Goal: Task Accomplishment & Management: Manage account settings

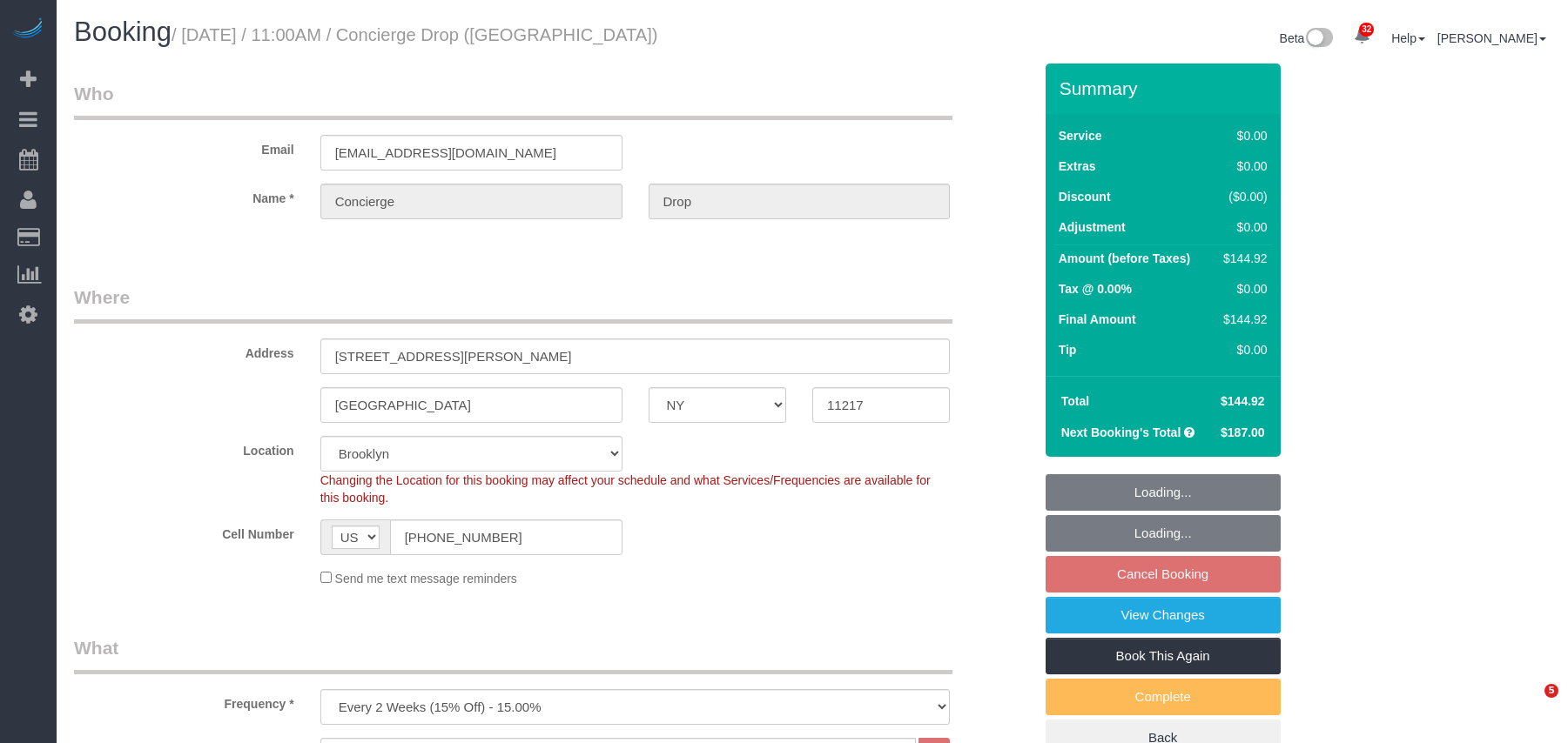
select select "NY"
select select "2"
select select "spot4"
select select "number:89"
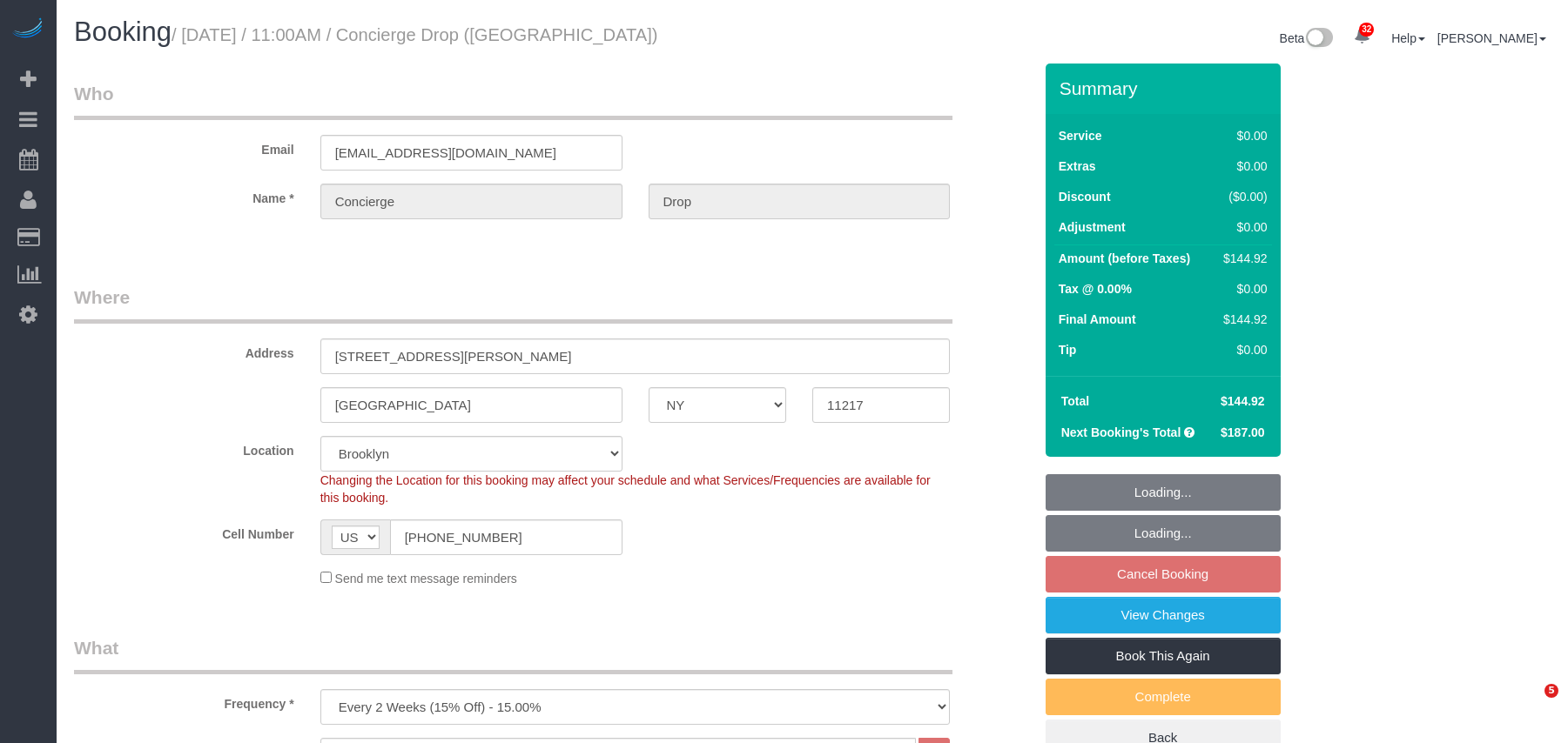
select select "number:90"
select select "number:15"
select select "number:5"
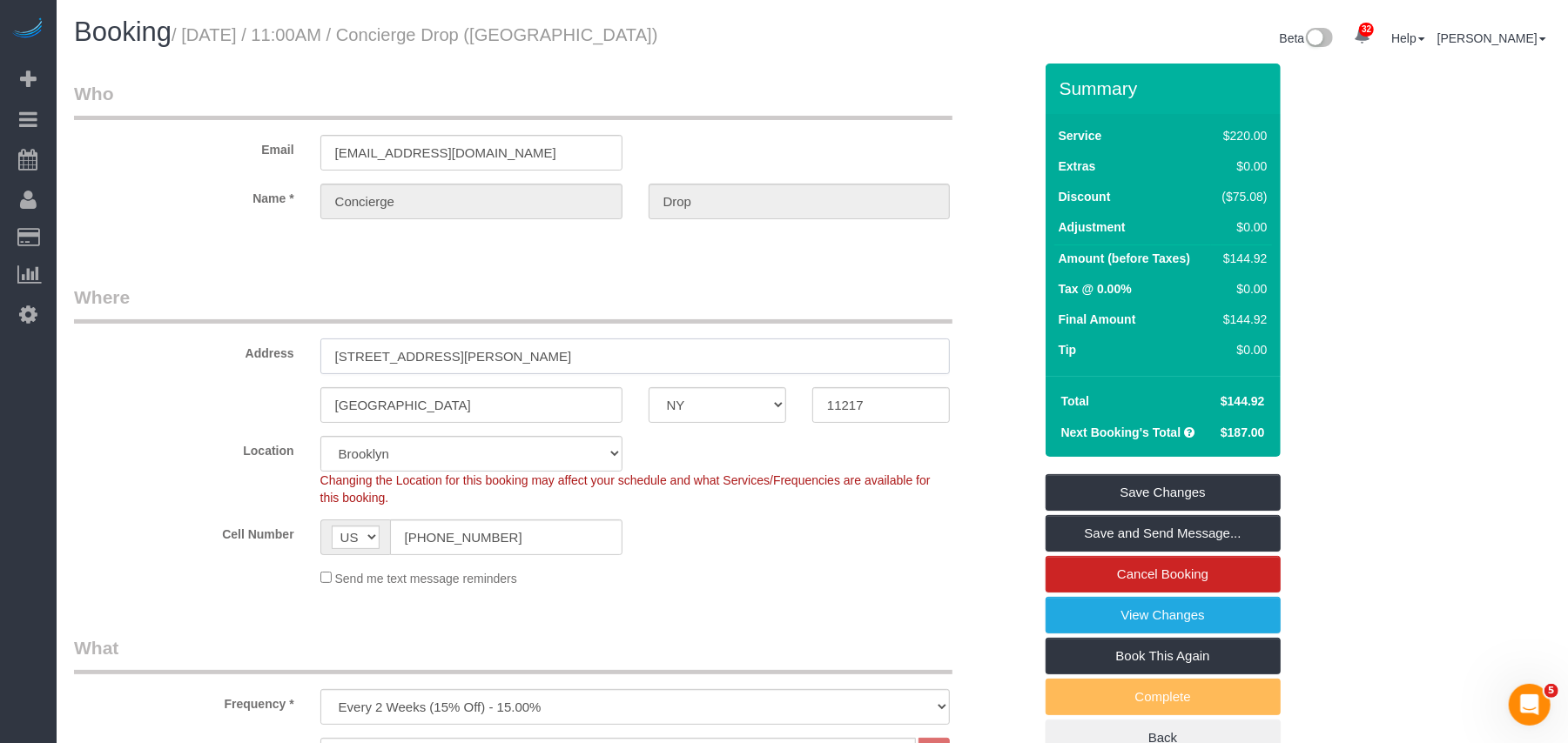
drag, startPoint x: 531, startPoint y: 352, endPoint x: 321, endPoint y: 352, distance: 210.0
click at [321, 352] on input "333 Schermerhorn St, PH52J" at bounding box center [636, 356] width 630 height 36
click at [1144, 611] on link "View Changes" at bounding box center [1163, 615] width 235 height 36
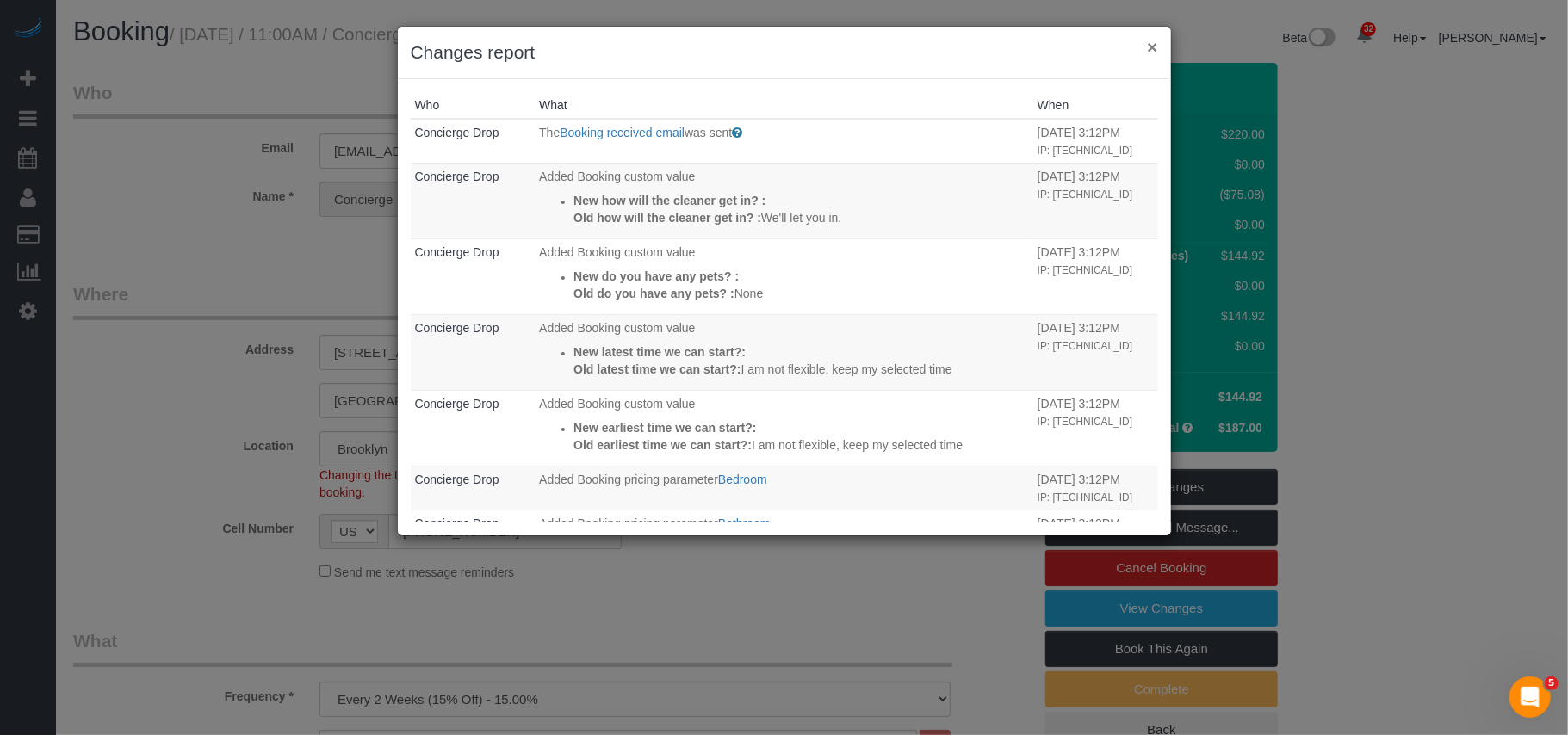
click at [1147, 48] on button "×" at bounding box center [1152, 47] width 11 height 18
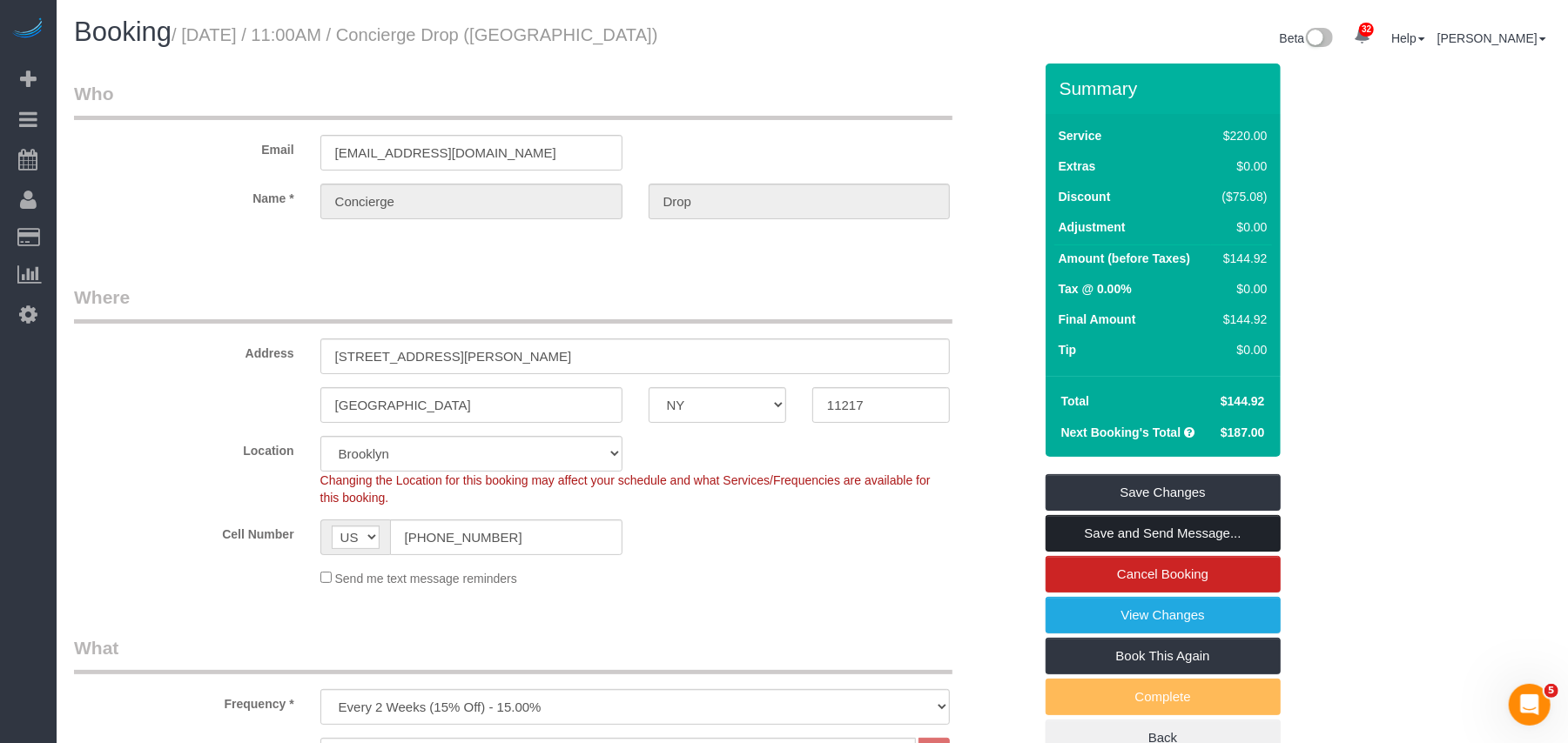
click at [1121, 526] on link "Save and Send Message..." at bounding box center [1163, 534] width 235 height 36
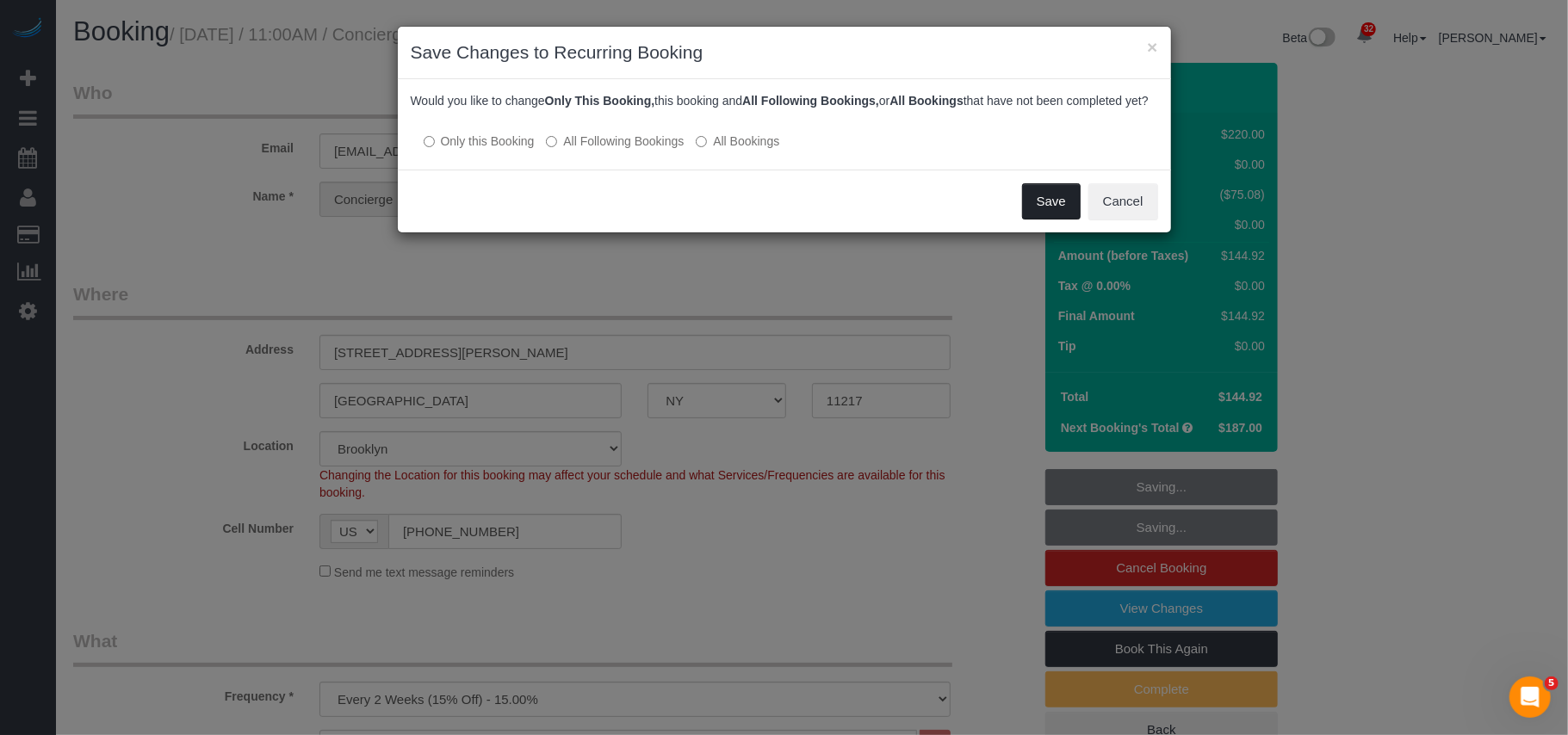
click at [1039, 220] on button "Save" at bounding box center [1051, 201] width 59 height 36
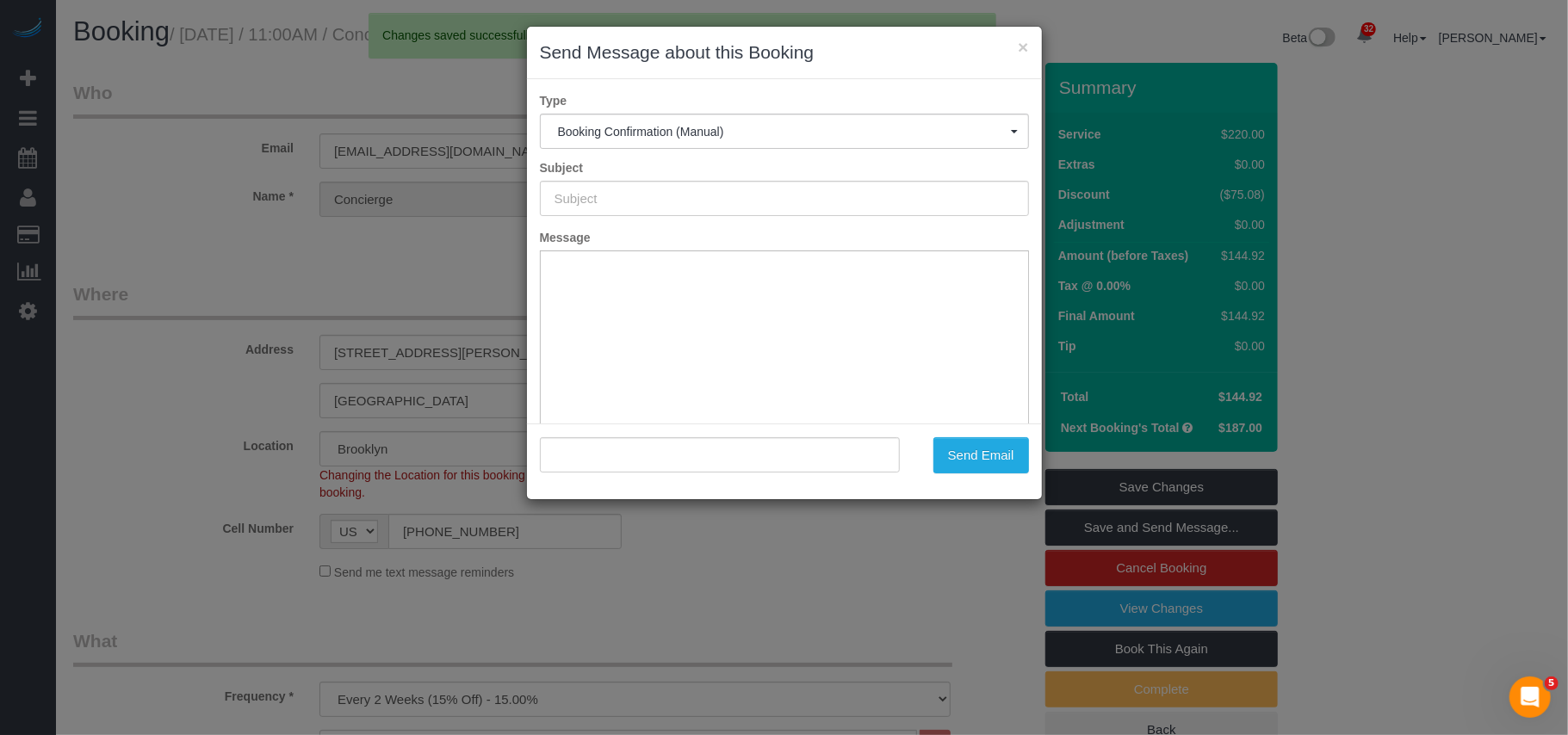
type input "Cleaning Confirmed for 10/09/2025 at 11:00am"
type input ""Concierge Drop" <support@conciergedrop.com>"
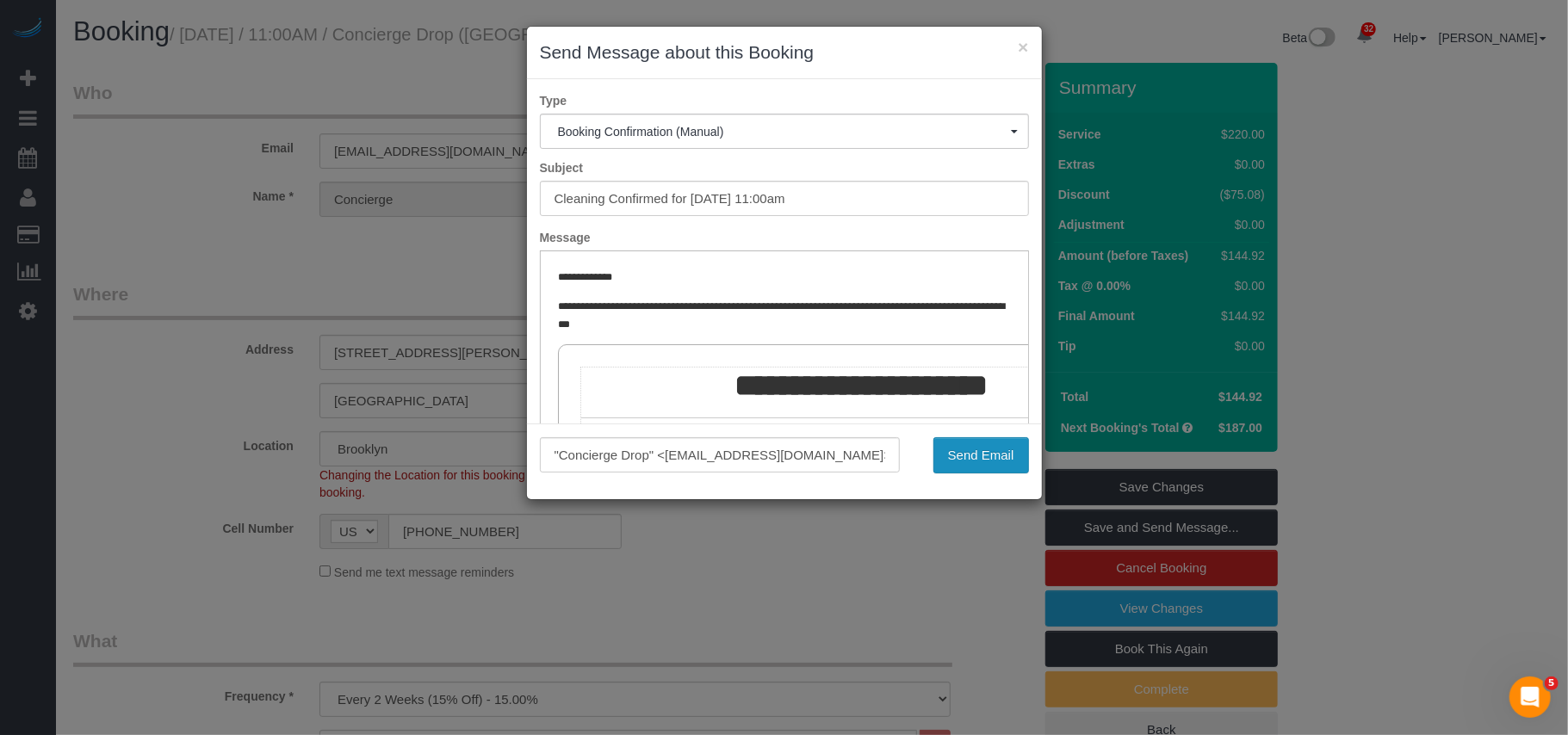
drag, startPoint x: 1009, startPoint y: 450, endPoint x: 996, endPoint y: 450, distance: 13.0
click at [1009, 450] on button "Send Email" at bounding box center [981, 455] width 96 height 36
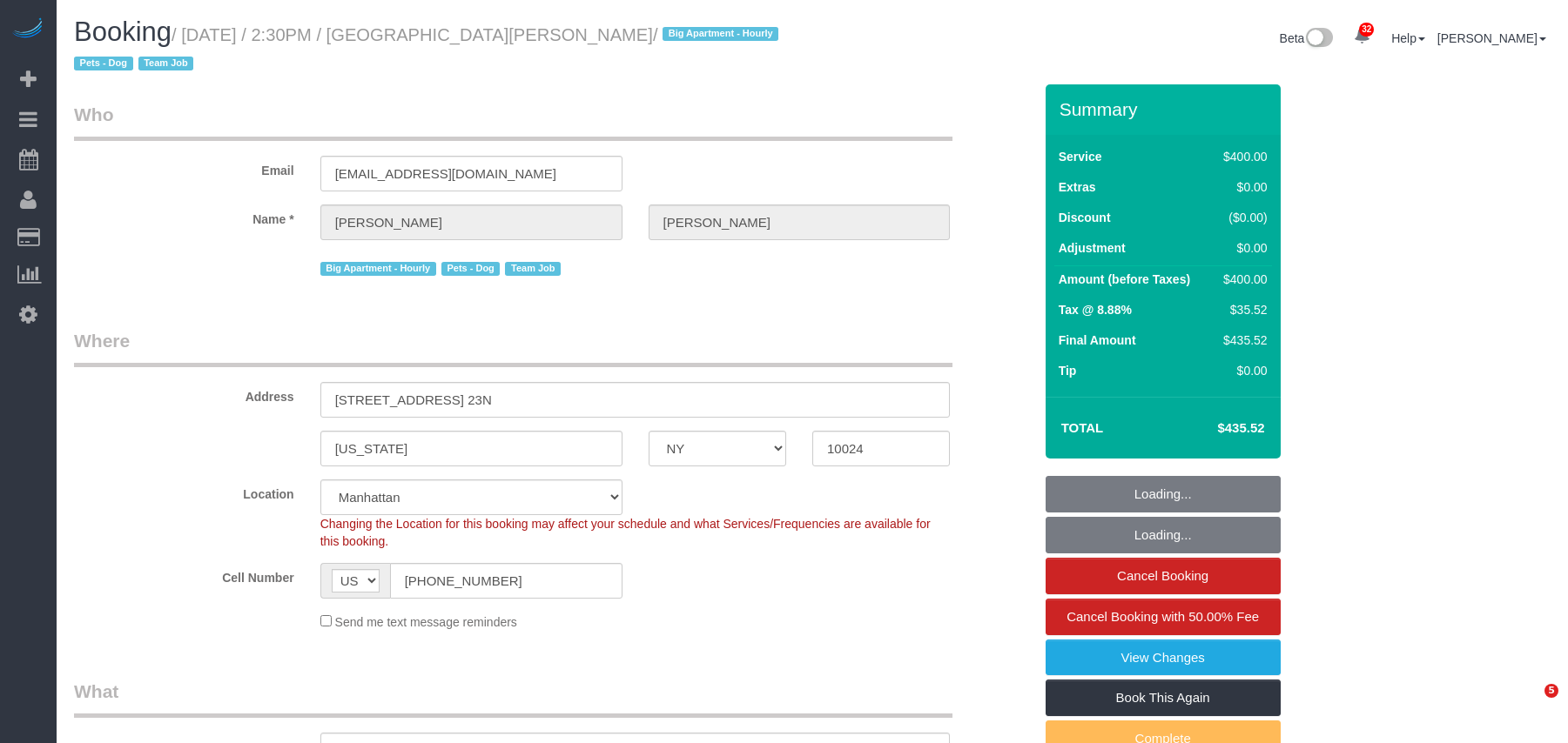
select select "NY"
select select "2"
select select "150"
select select "number:59"
select select "number:74"
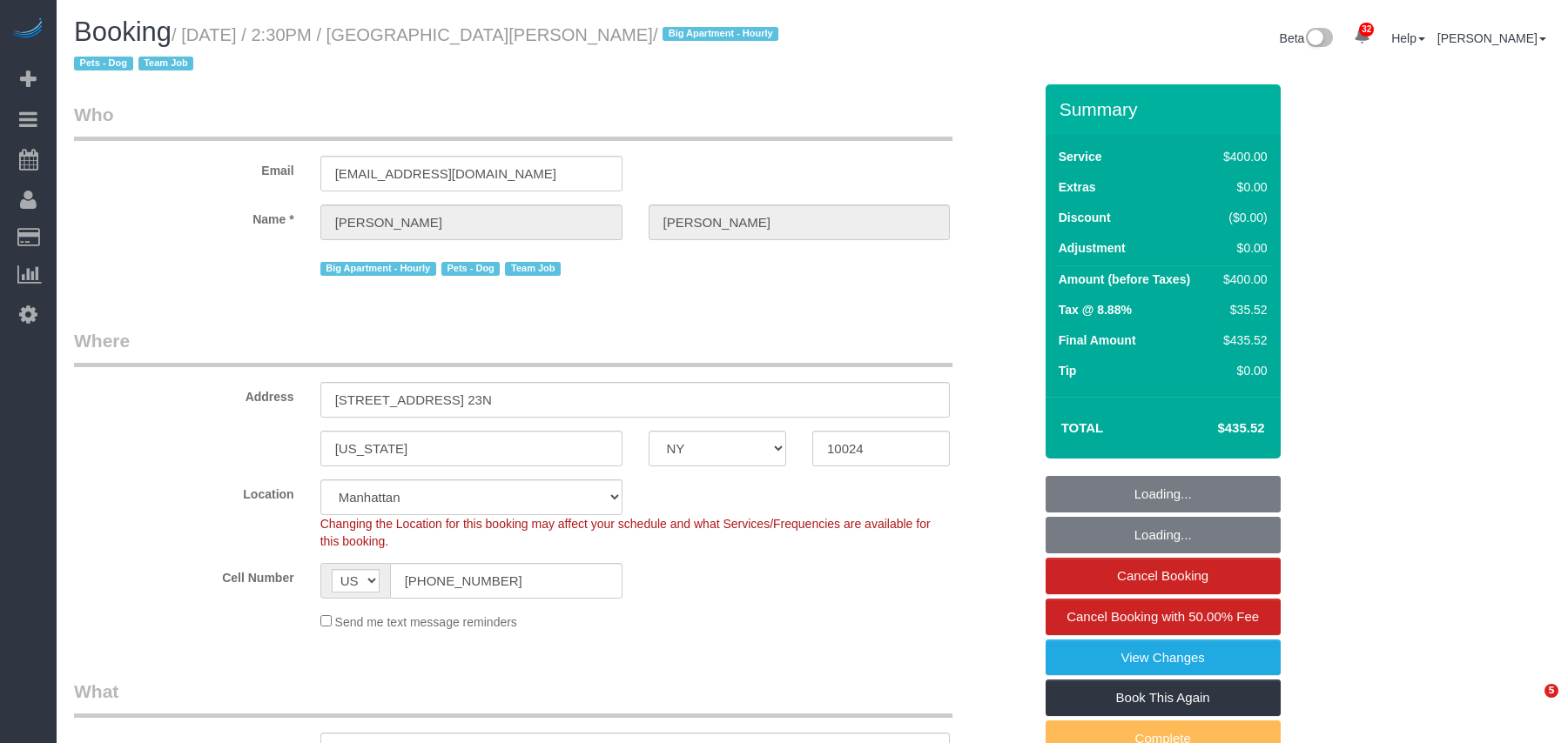
select select "number:13"
select select "number:5"
select select "object:1462"
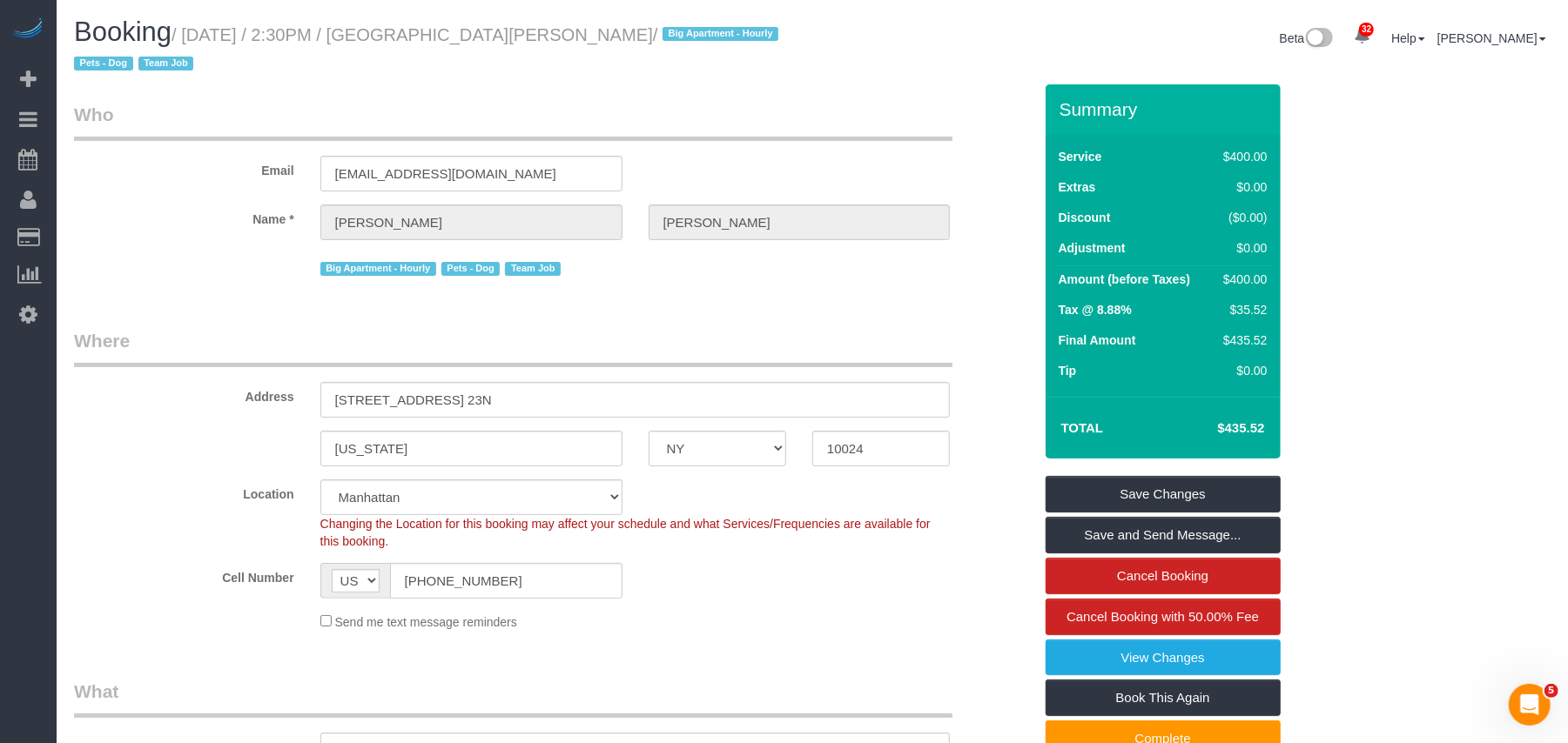
drag, startPoint x: 610, startPoint y: 36, endPoint x: 418, endPoint y: 36, distance: 192.0
click at [418, 36] on small "/ October 02, 2025 / 2:30PM / Santiago Campos-Araoz / Big Apartment - Hourly Pe…" at bounding box center [428, 49] width 709 height 49
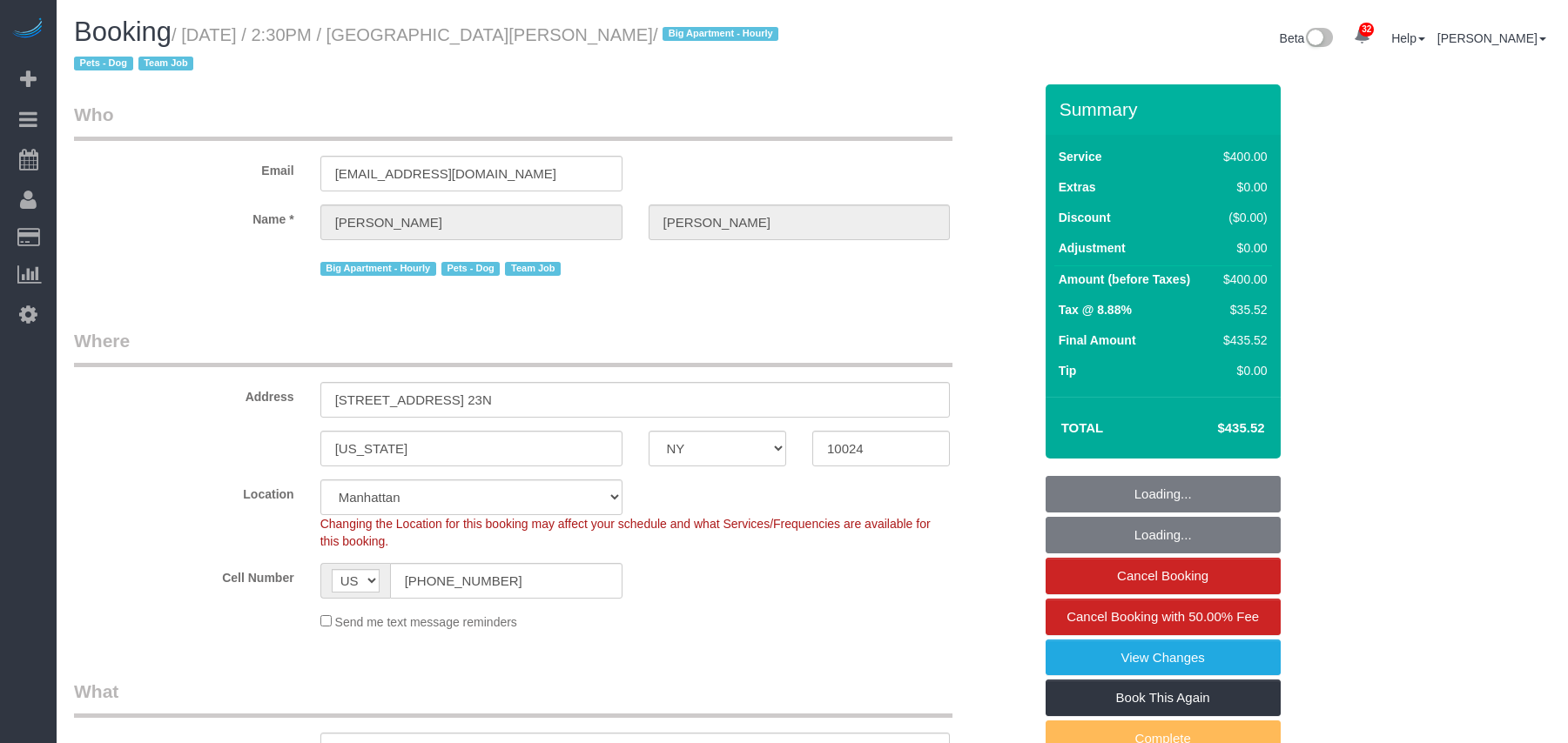
select select "NY"
select select "number:59"
select select "number:74"
select select "number:13"
select select "number:5"
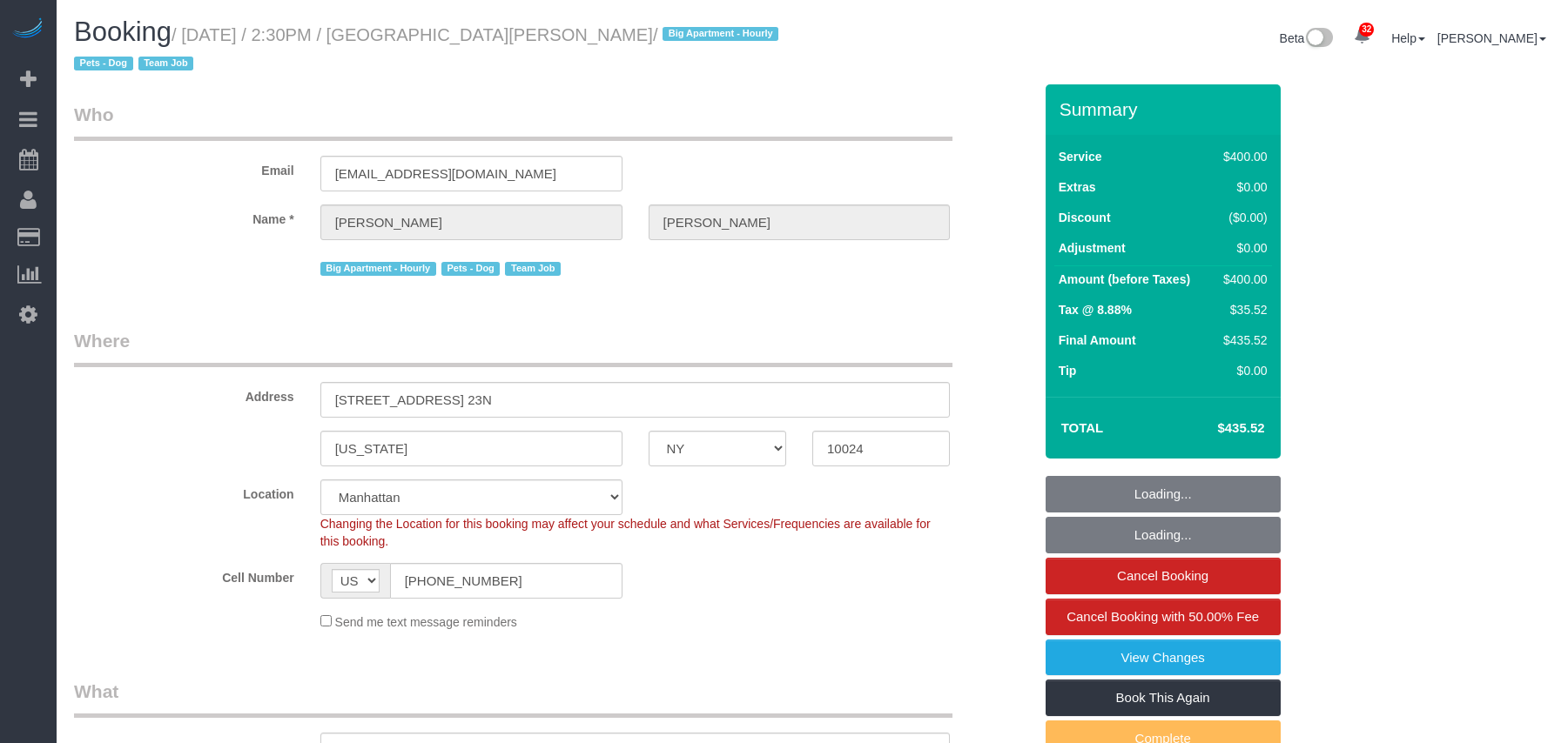
select select "2"
select select "150"
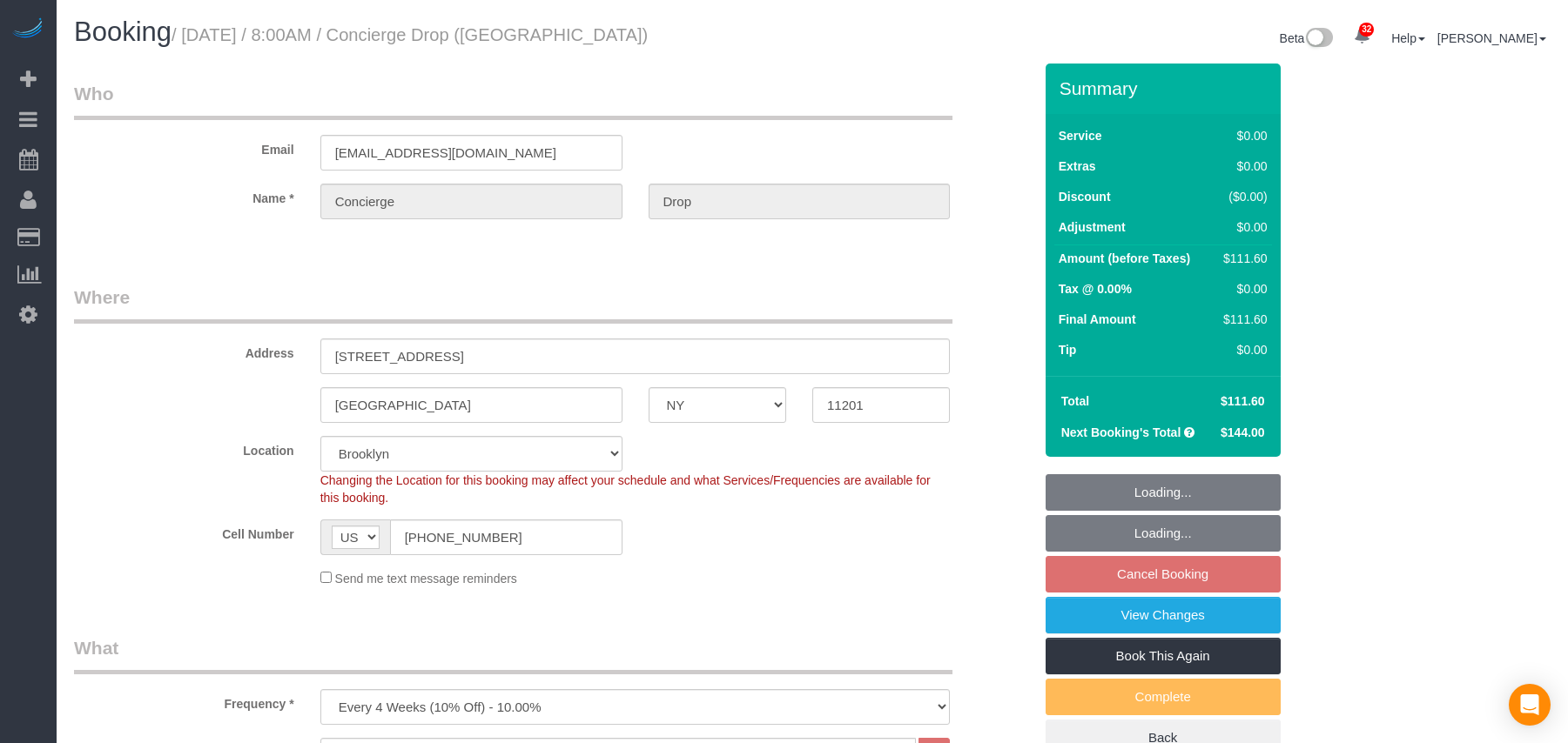
select select "NY"
select select "1"
select select "spot1"
select select "number:89"
select select "number:90"
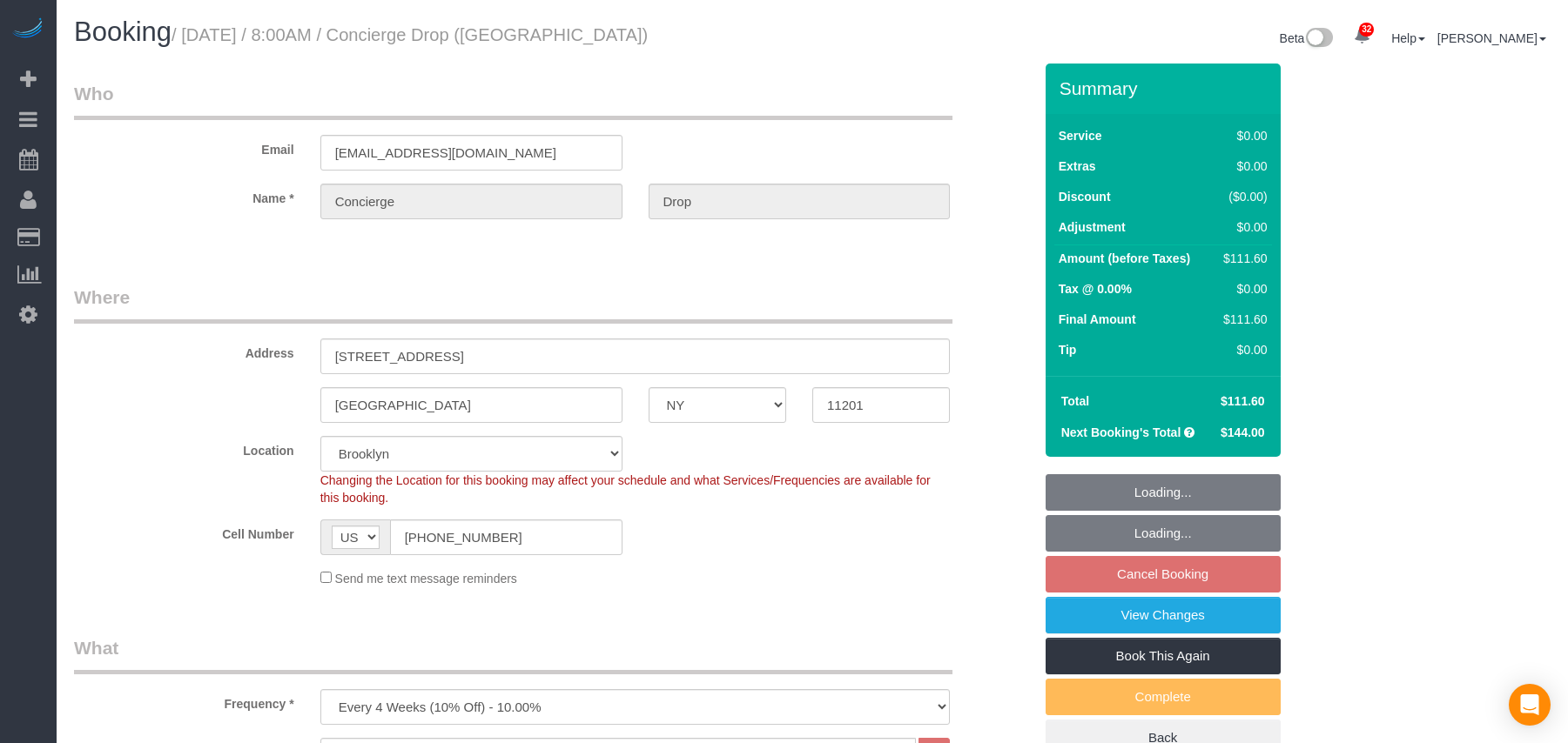
select select "number:15"
select select "number:5"
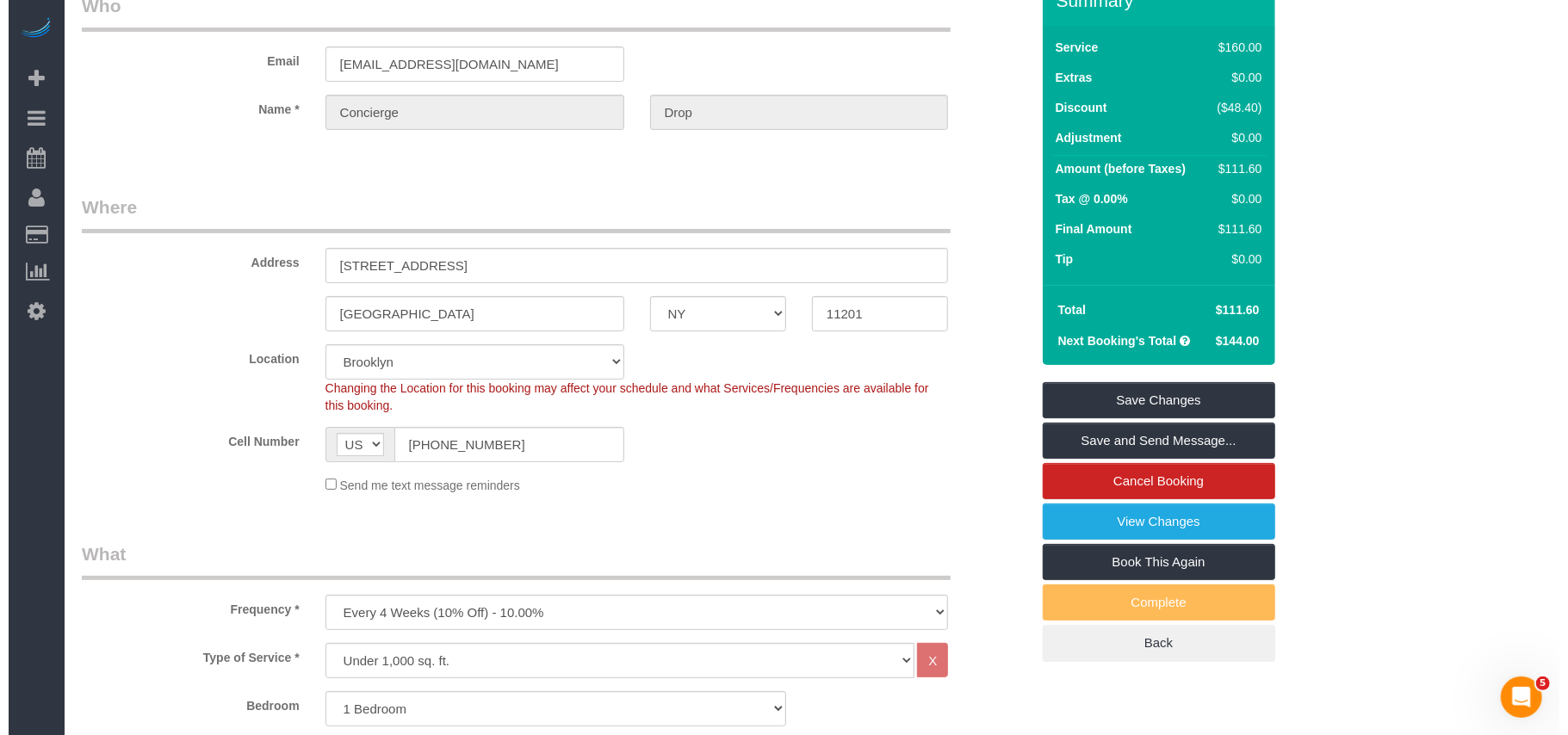
scroll to position [83, 0]
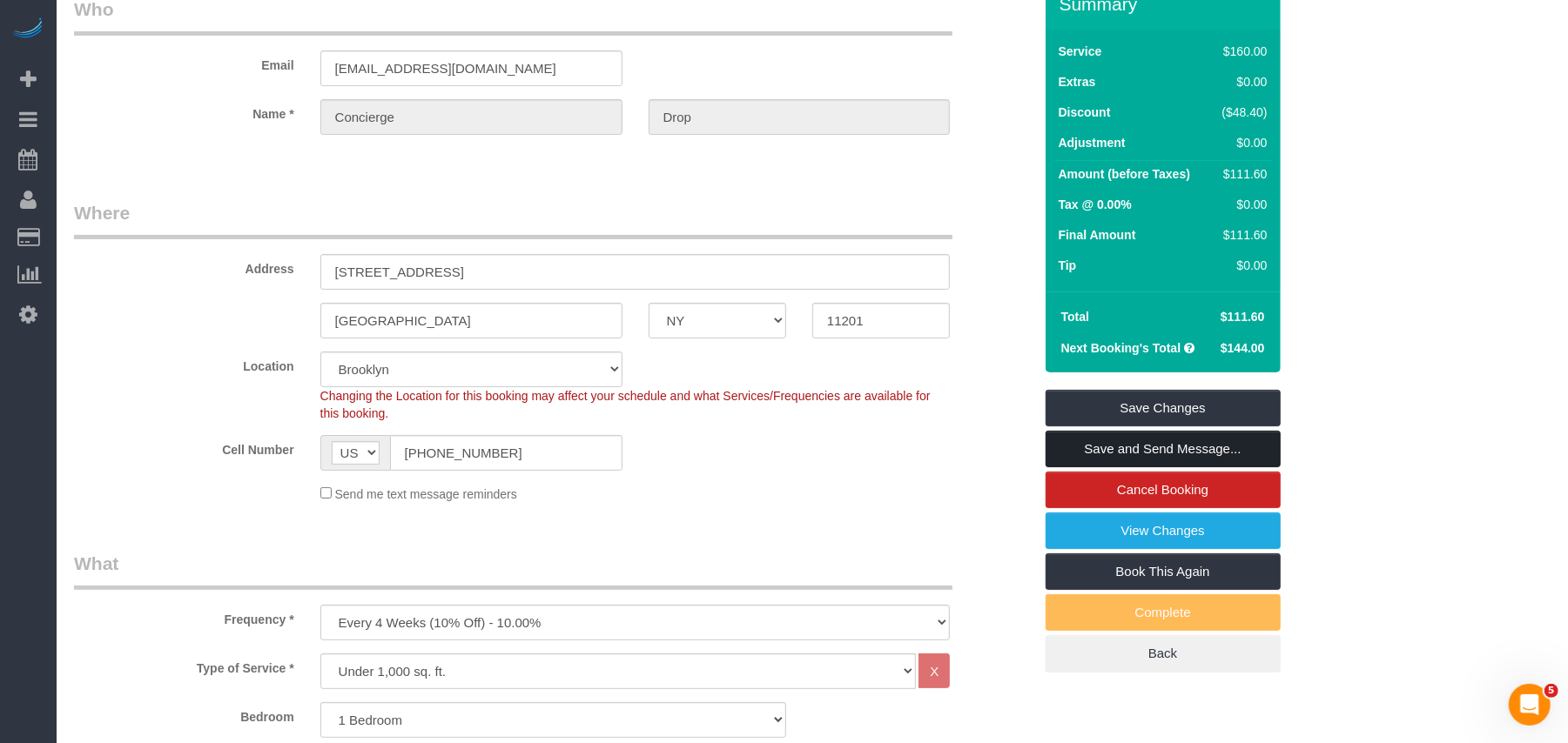
click at [1165, 436] on link "Save and Send Message..." at bounding box center [1163, 448] width 235 height 36
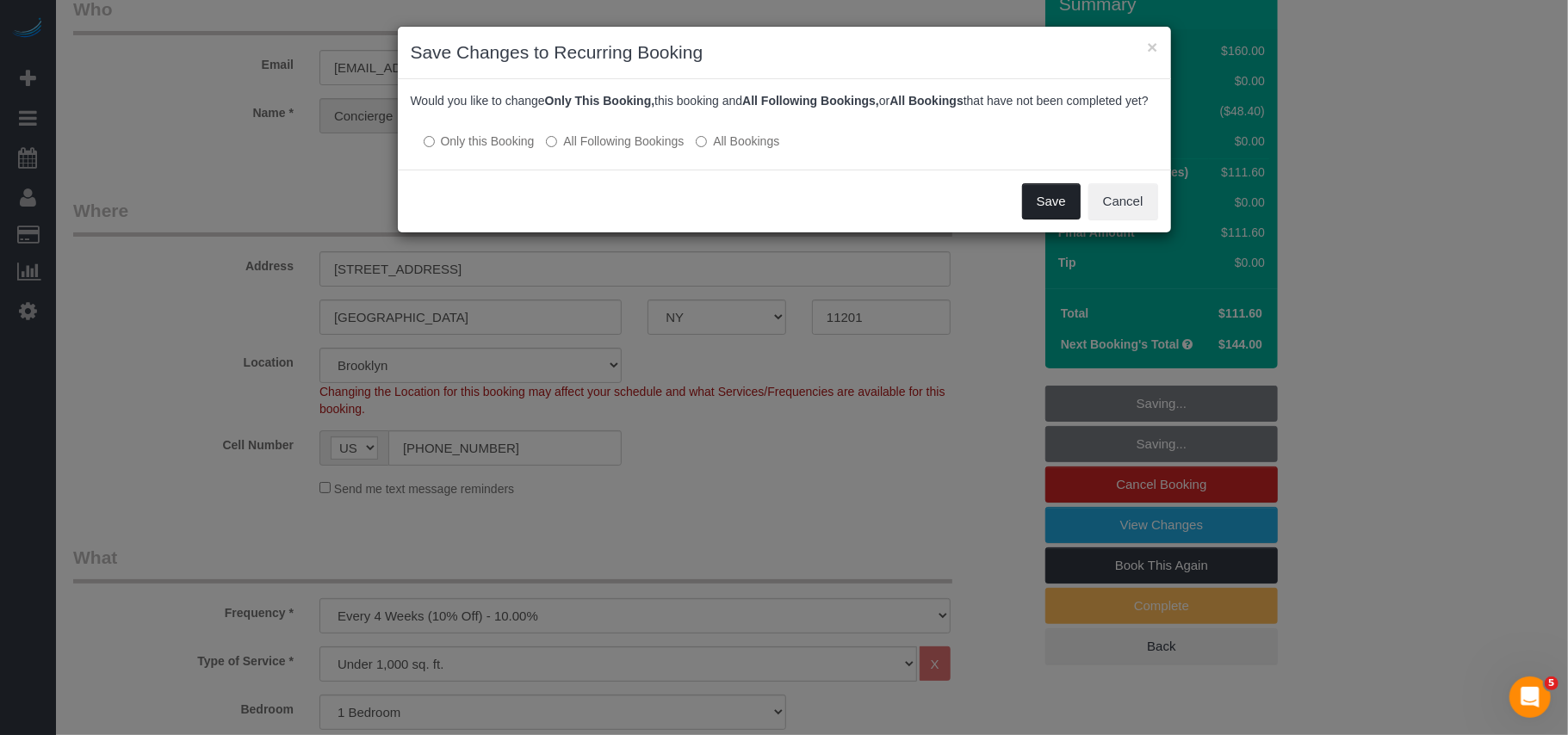
click at [1045, 220] on button "Save" at bounding box center [1051, 201] width 59 height 36
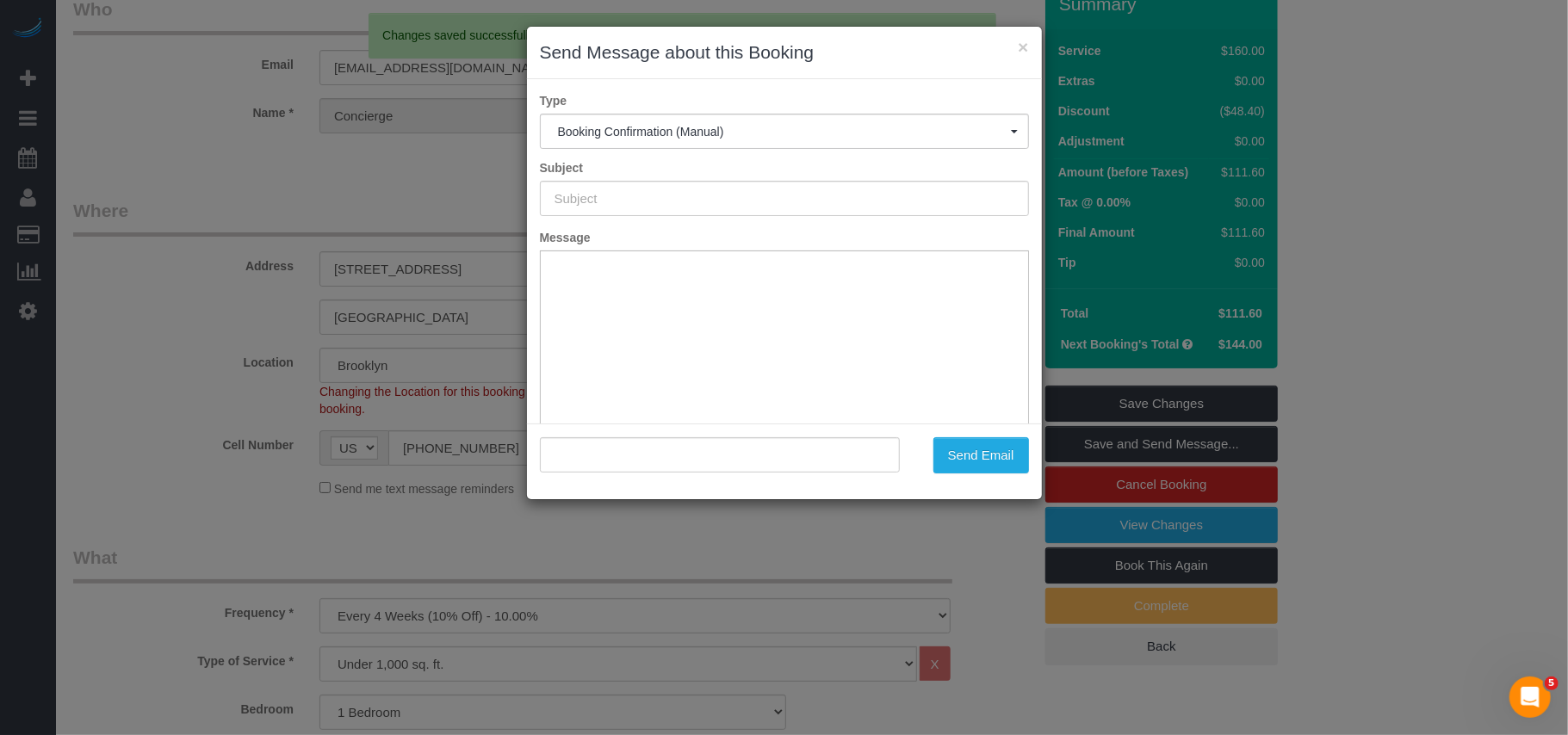
type input "Cleaning Confirmed for 10/24/2025 at 8:00am"
type input ""Concierge Drop" <support@conciergedrop.com>"
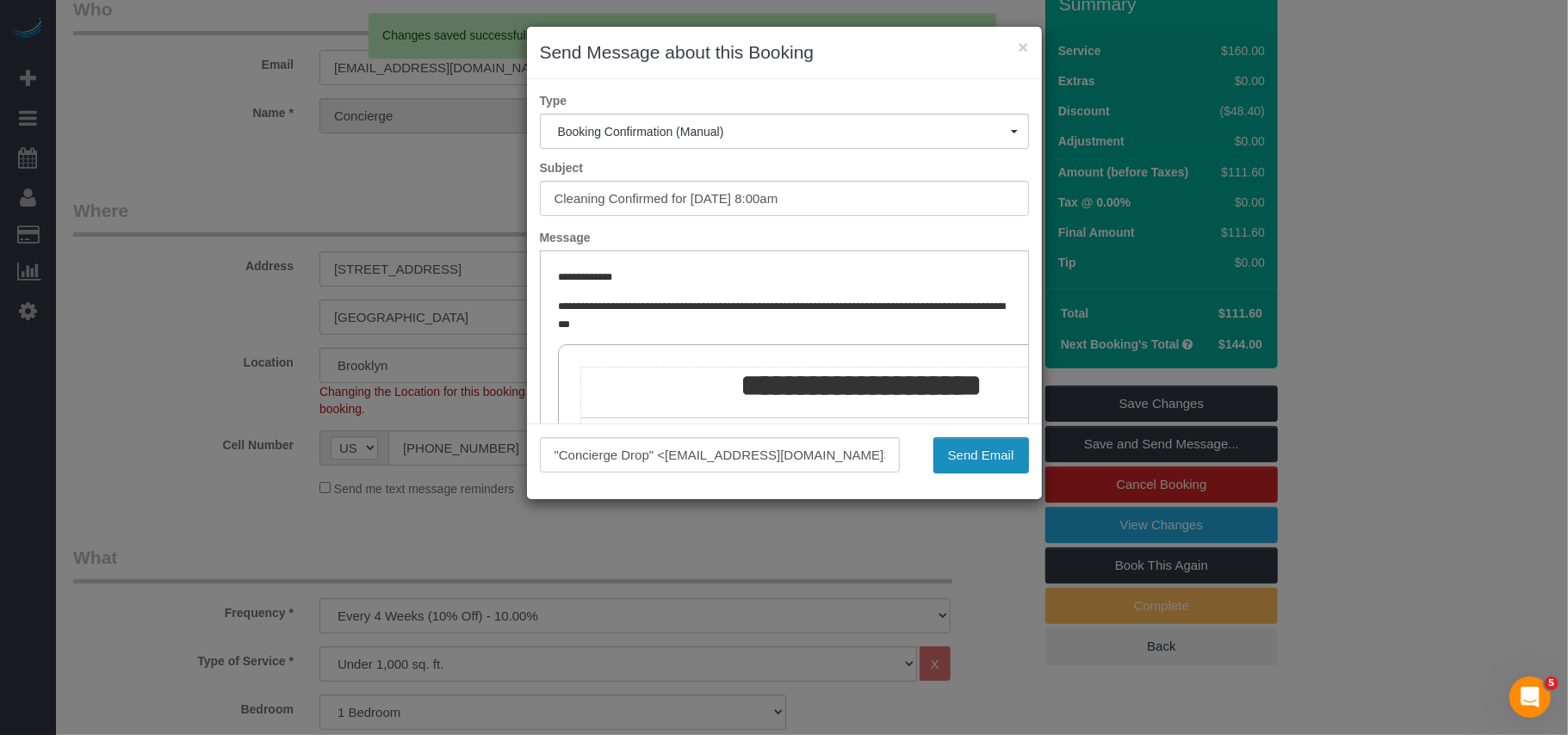
scroll to position [0, 0]
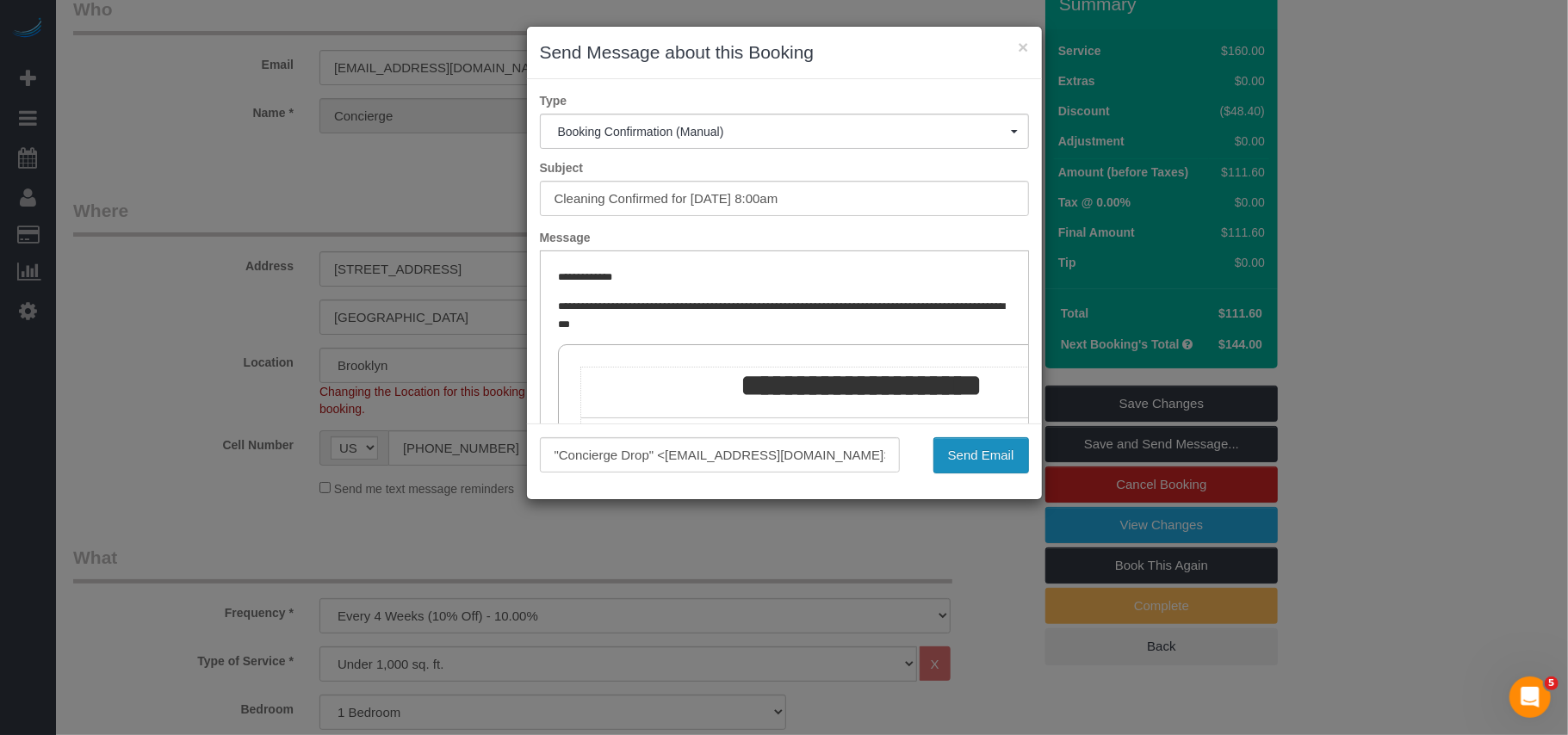
click at [982, 452] on button "Send Email" at bounding box center [981, 455] width 96 height 36
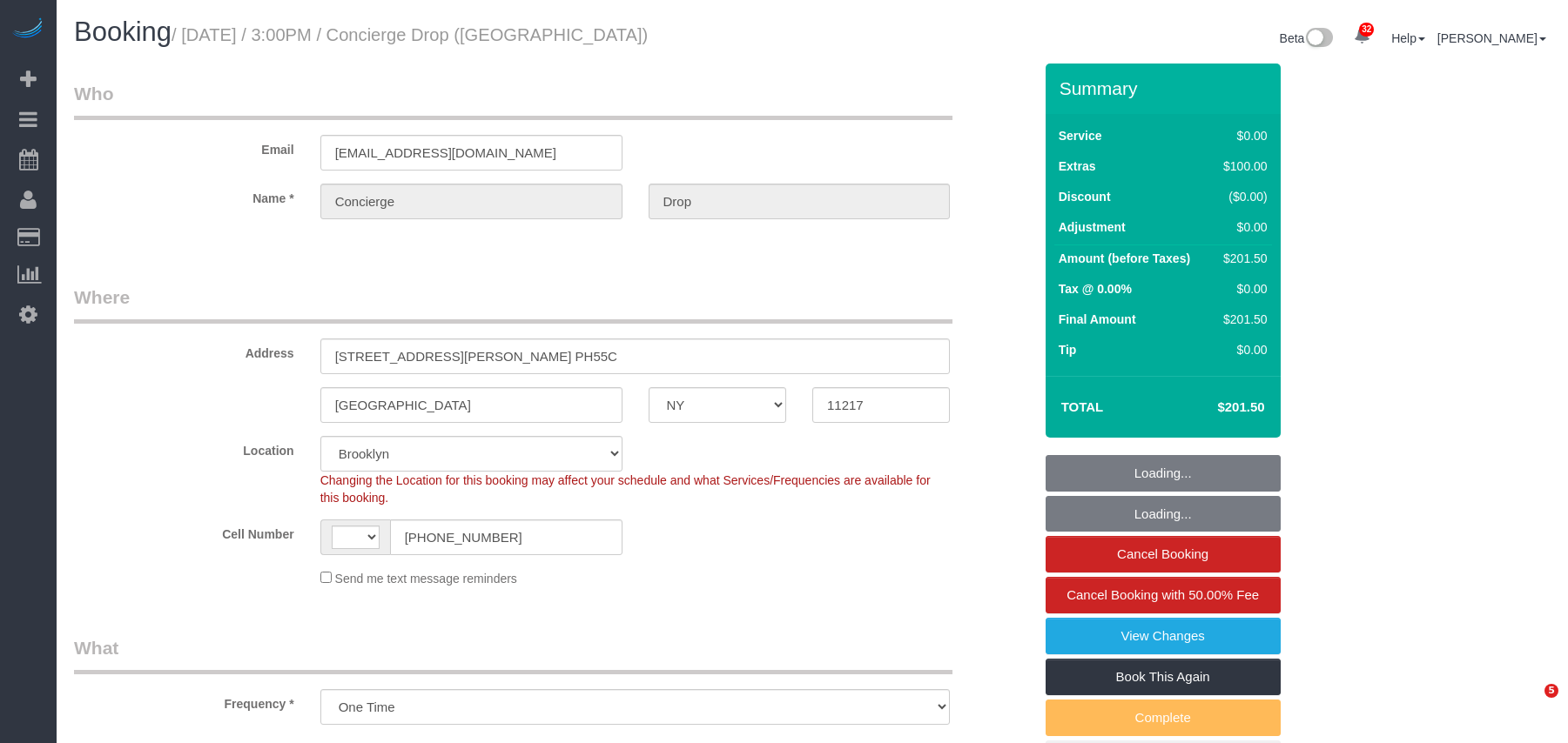
select select "NY"
select select "string:US"
select select "object:1197"
select select "number:89"
select select "number:90"
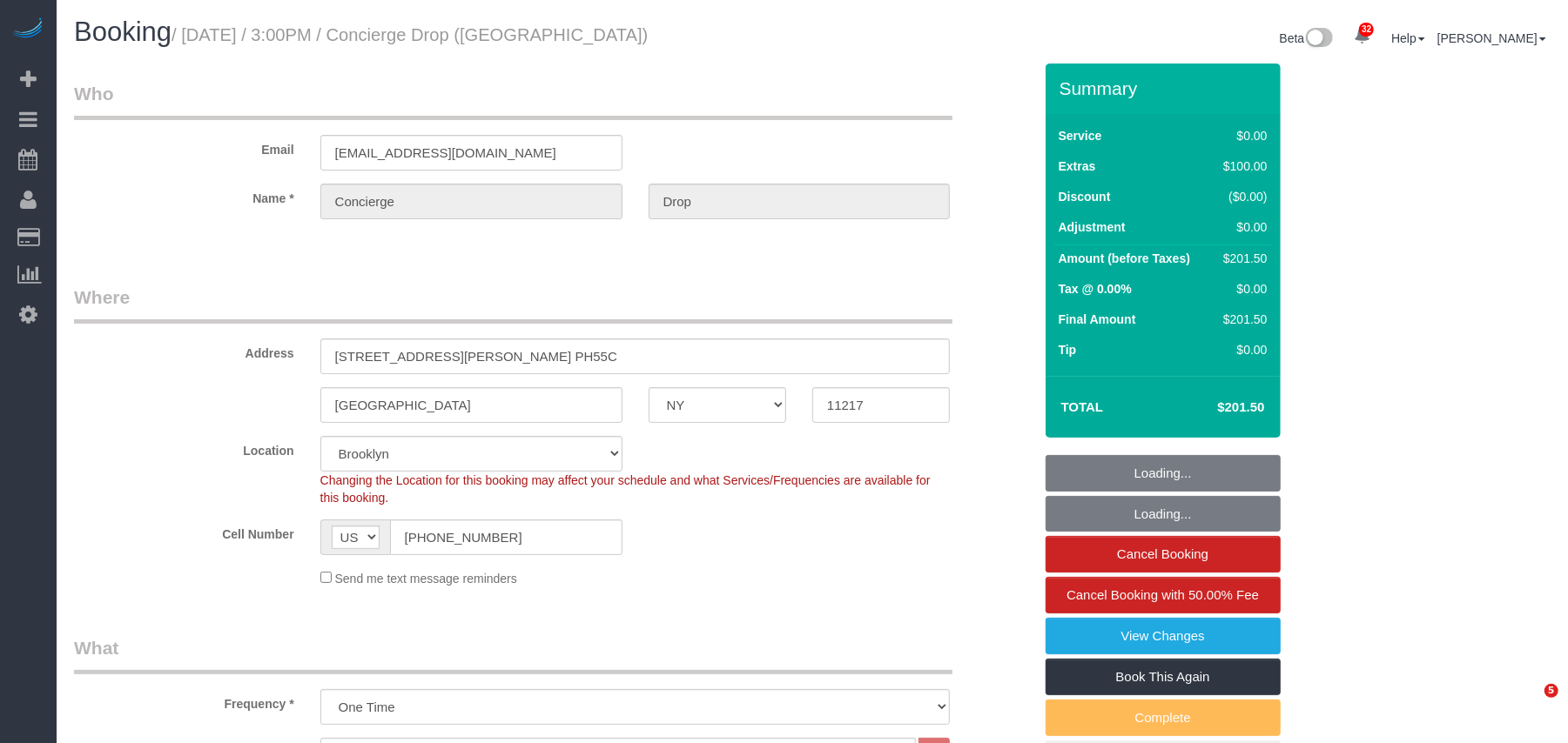
select select "number:14"
select select "number:5"
select select "1"
select select "string:stripe-pm_1RaQn24VGloSiKo7zeOF73Wj"
select select "spot1"
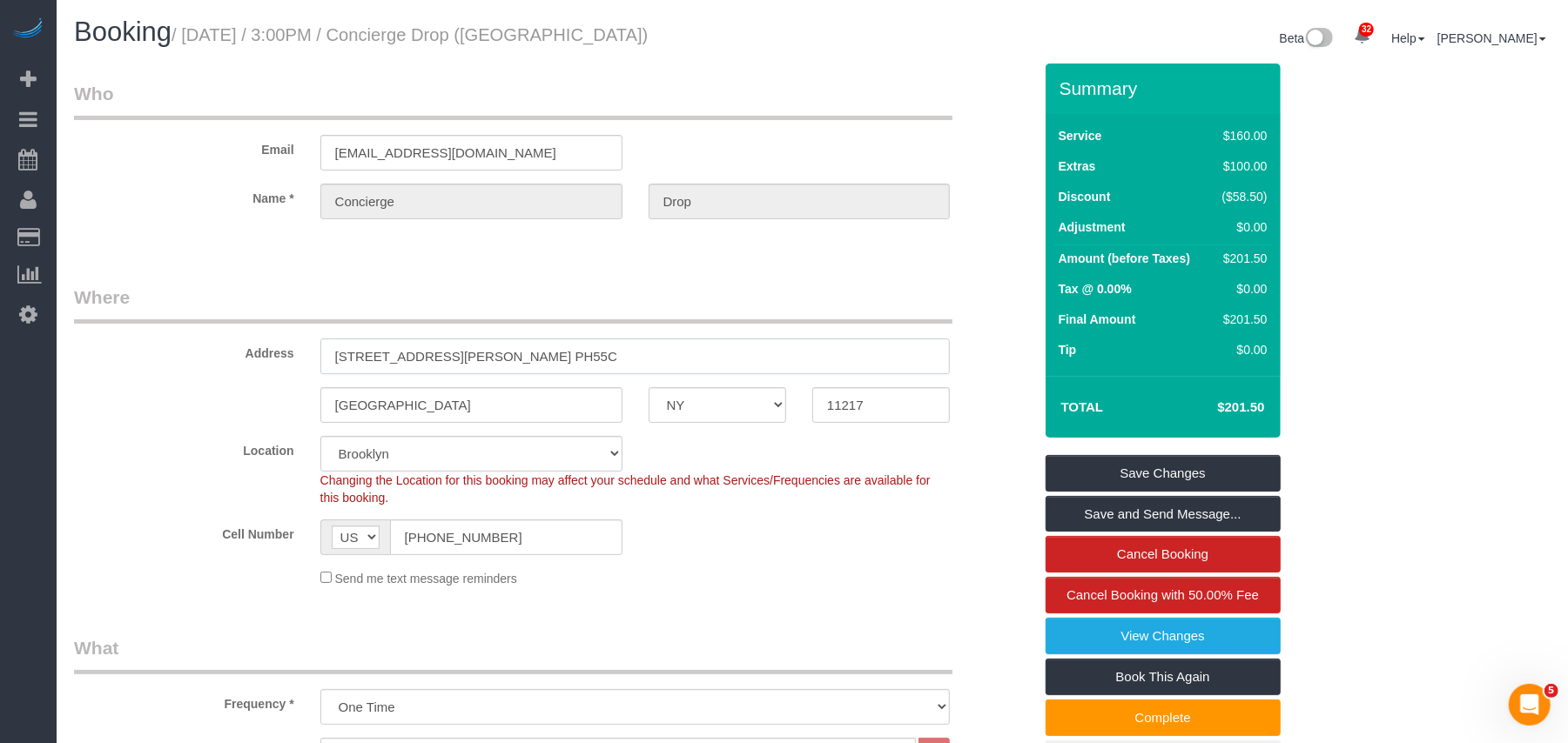
drag, startPoint x: 463, startPoint y: 344, endPoint x: 317, endPoint y: 415, distance: 162.3
click at [321, 345] on input "333 Schermerhorn Street, Apt. PH55C" at bounding box center [636, 356] width 630 height 36
drag, startPoint x: 533, startPoint y: 39, endPoint x: 419, endPoint y: 33, distance: 114.2
click at [419, 33] on small "/ October 02, 2025 / 3:00PM / Concierge Drop (NYC)" at bounding box center [409, 35] width 476 height 20
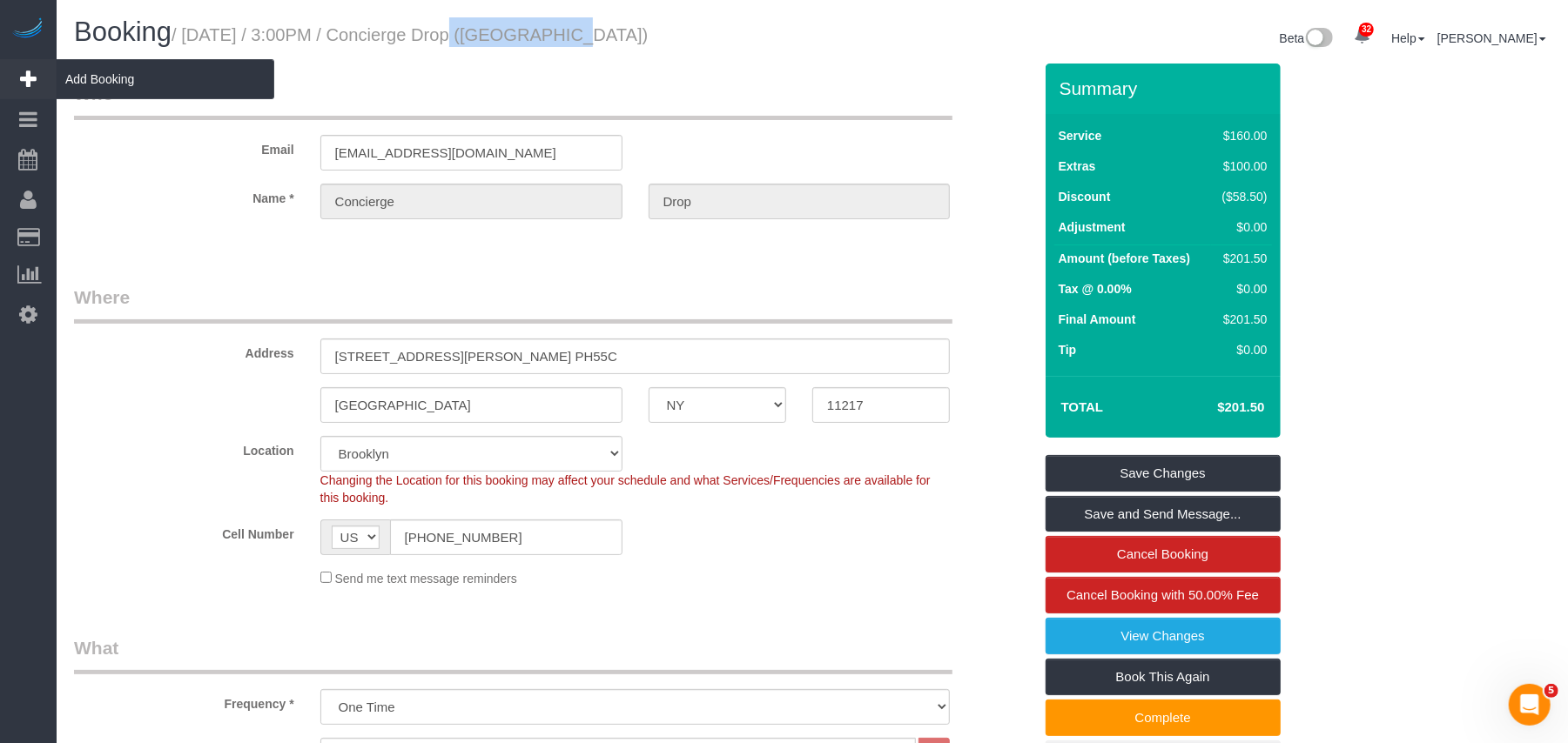
copy small "Concierge Drop"
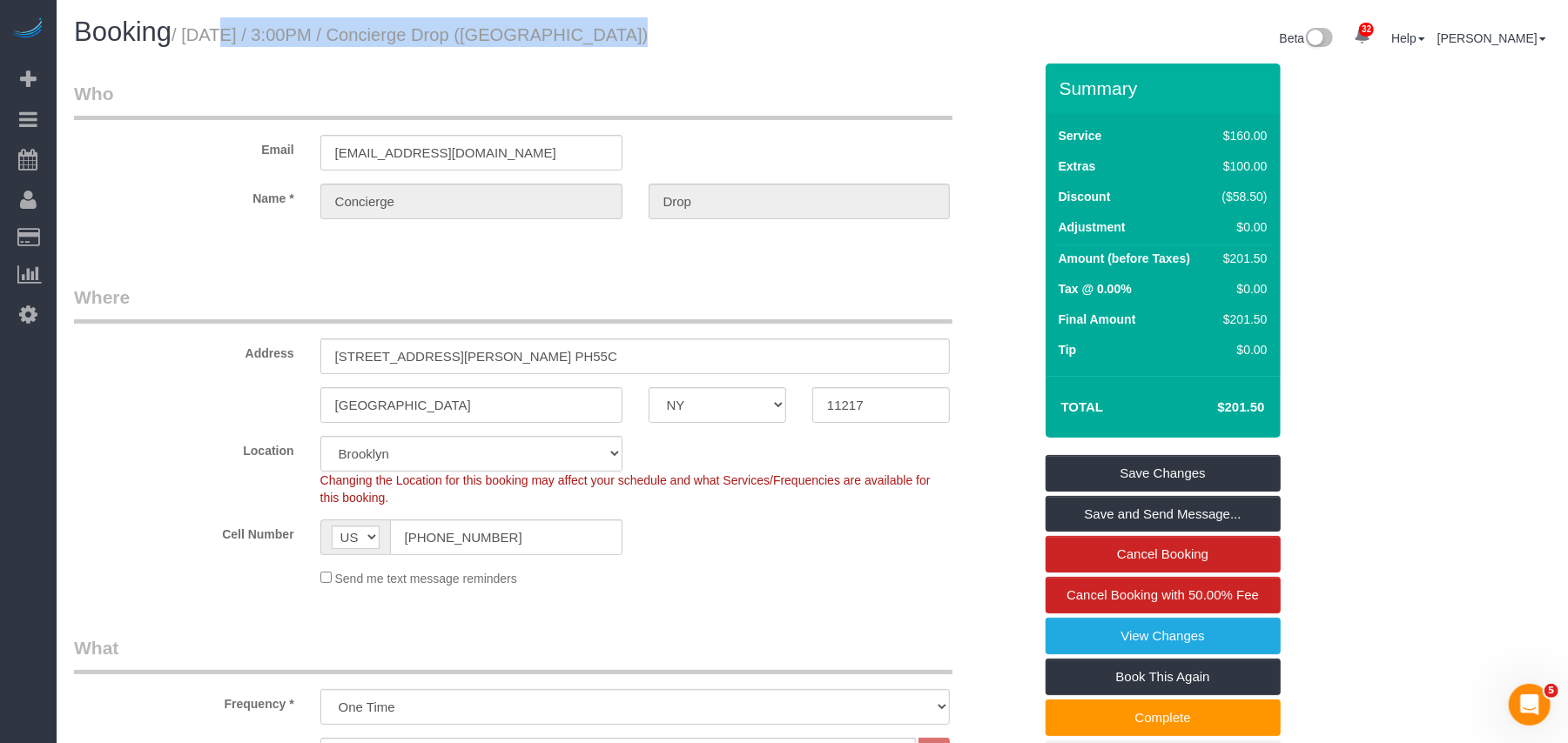
drag, startPoint x: 598, startPoint y: 32, endPoint x: 194, endPoint y: 33, distance: 404.0
click at [194, 33] on h1 "Booking / October 02, 2025 / 3:00PM / Concierge Drop (NYC)" at bounding box center [436, 32] width 725 height 29
copy small "October 02, 2025 / 3:00PM / Concierge Drop (NYC)"
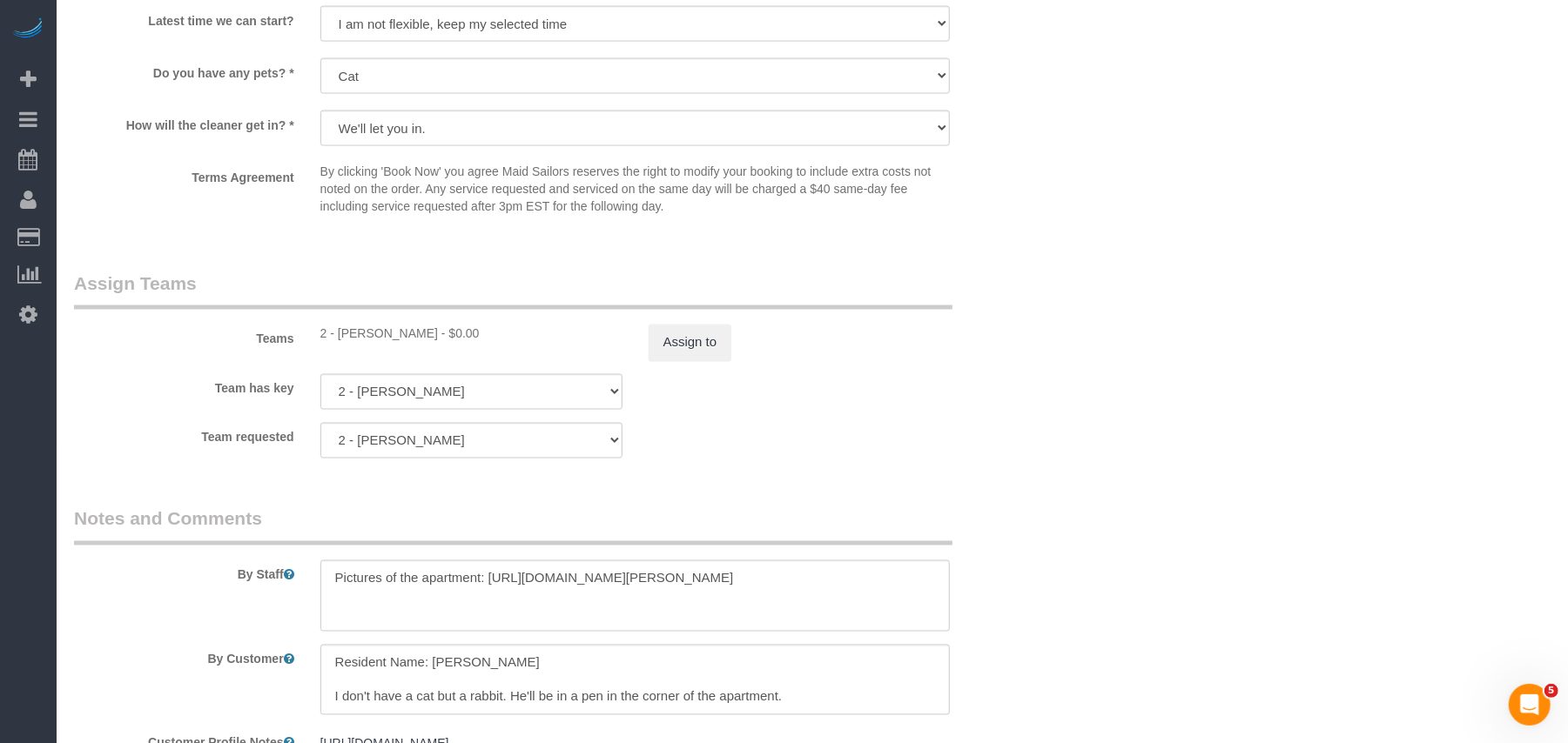
scroll to position [2089, 0]
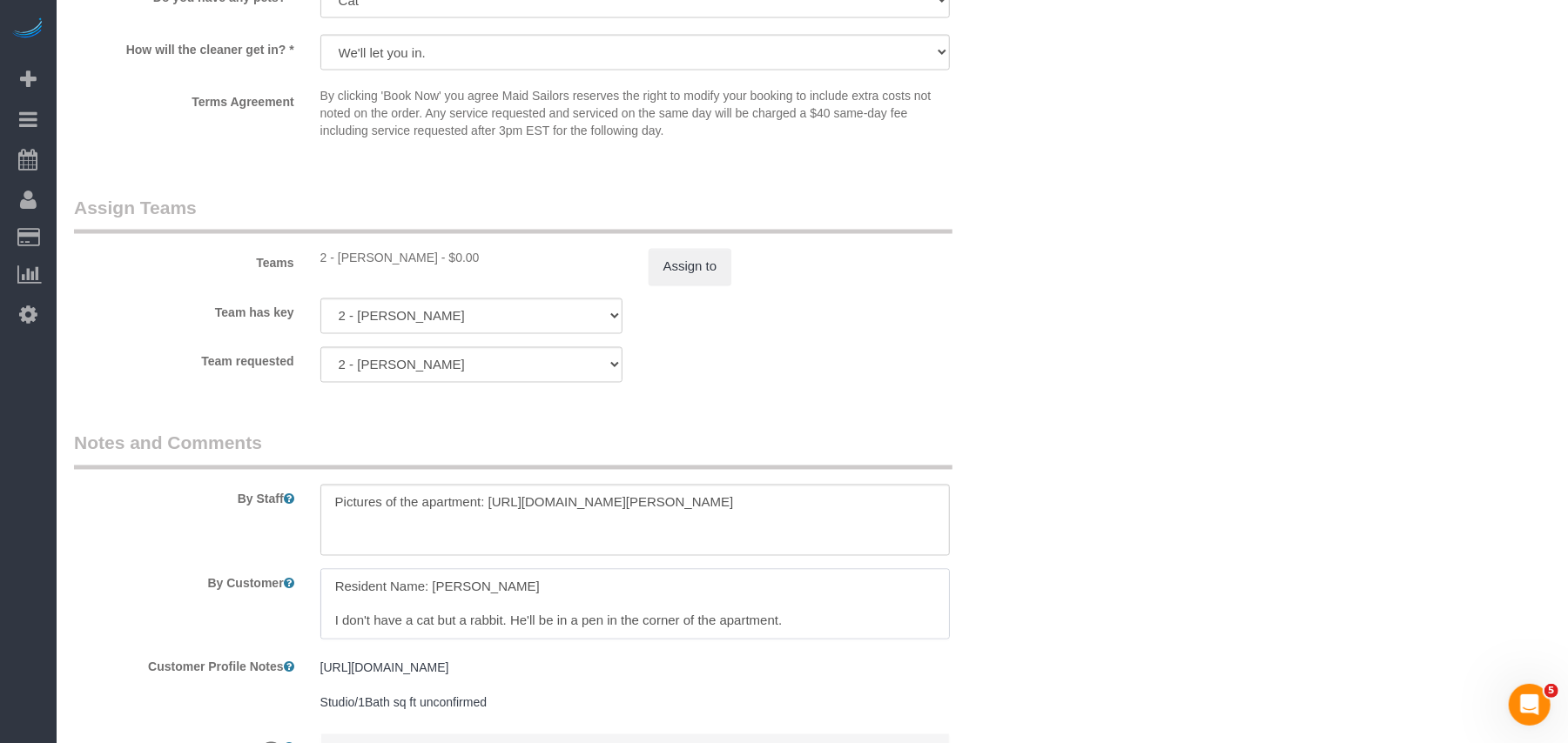
click at [377, 589] on textarea at bounding box center [636, 605] width 630 height 71
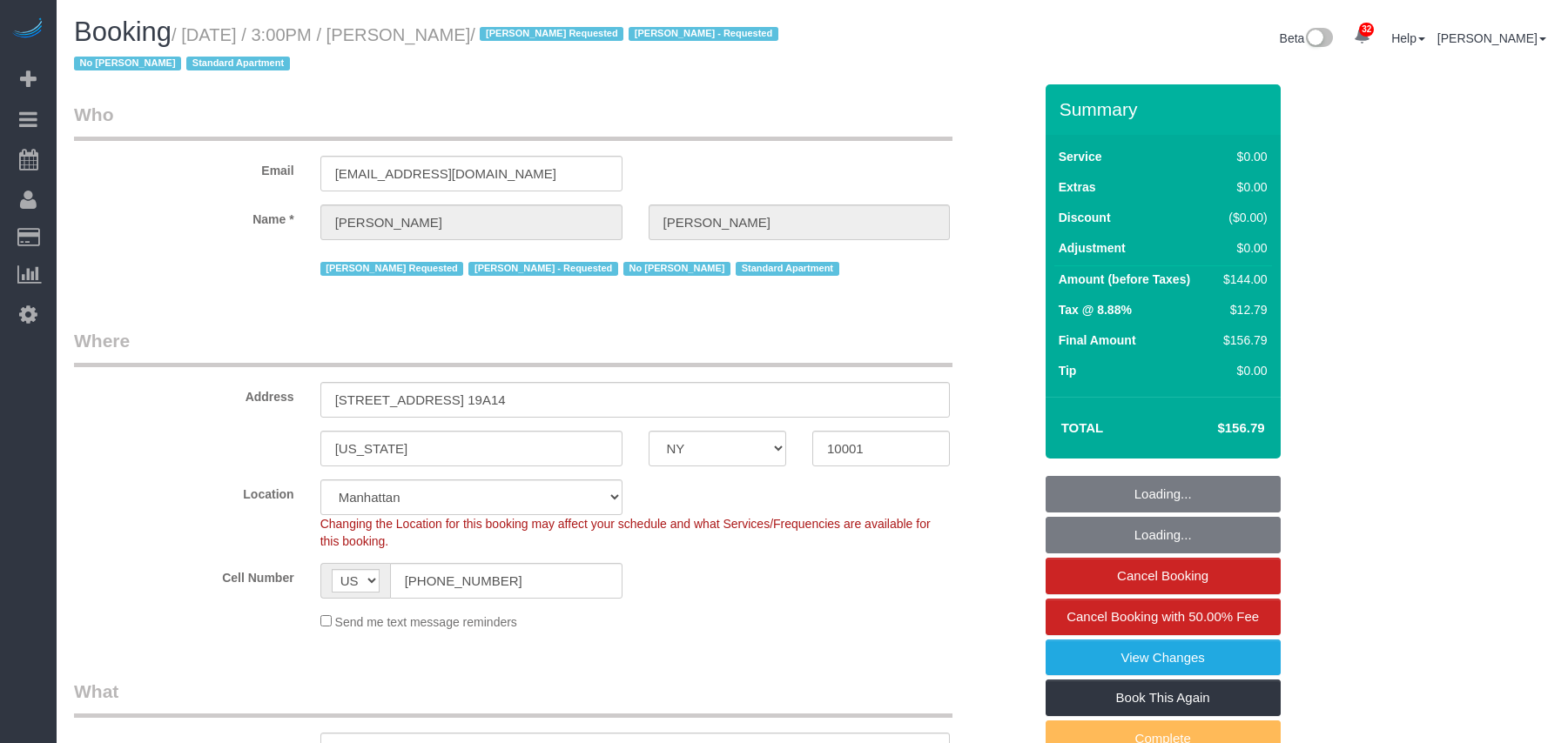
select select "NY"
select select "1"
select select "string:stripe-pm_1RTwsW4VGloSiKo7Xo9CQ1gS"
select select "number:89"
select select "number:90"
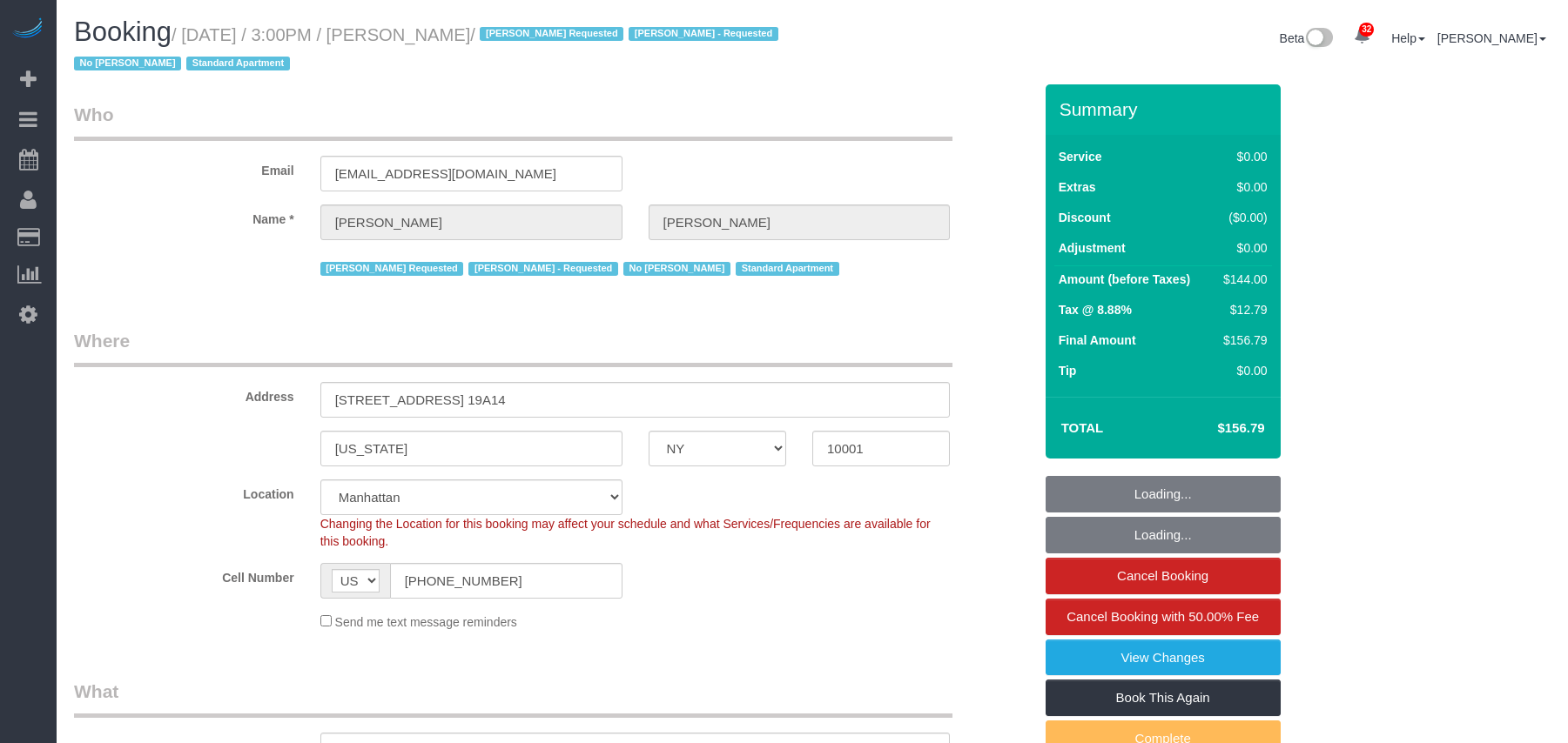
select select "number:15"
select select "number:5"
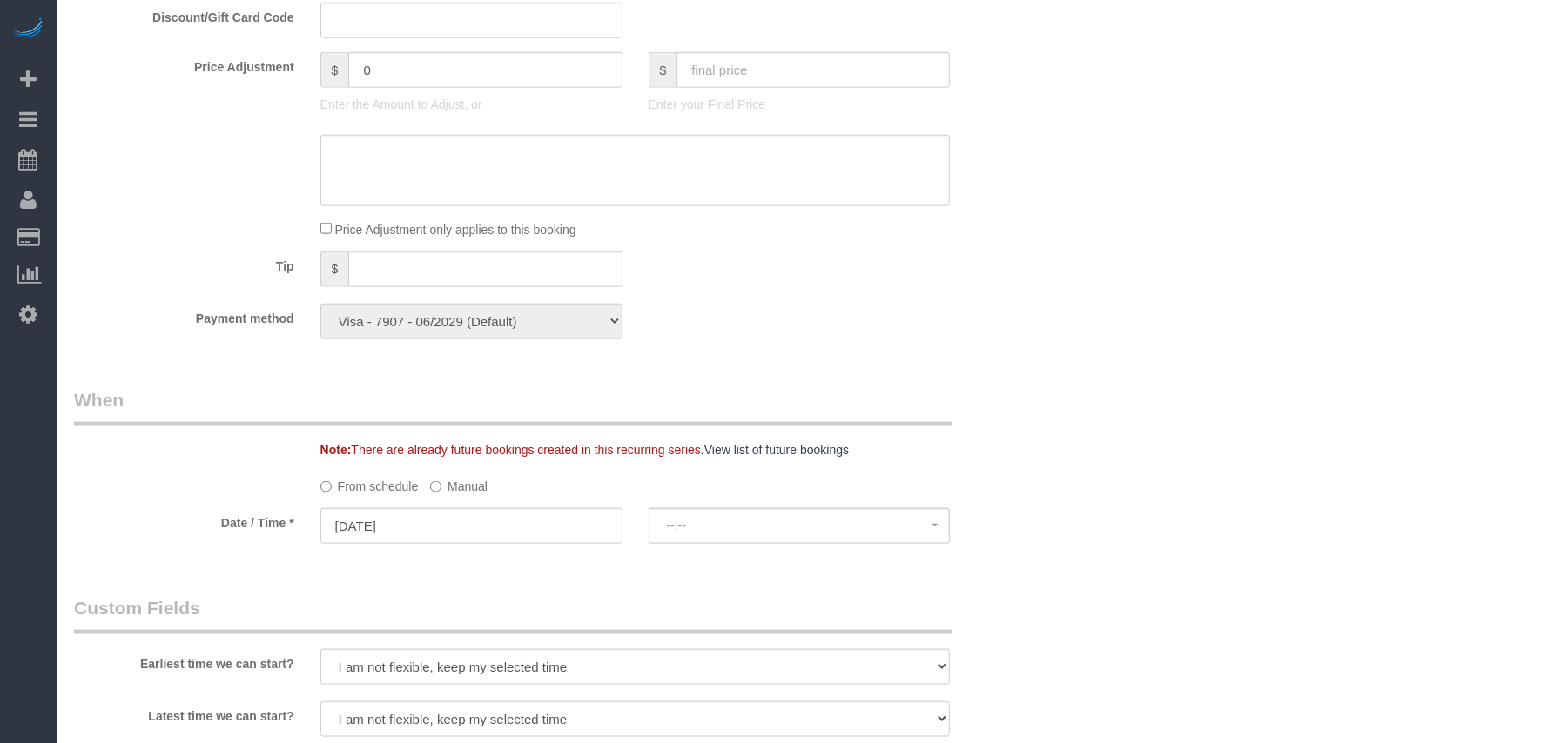
select select "spot1"
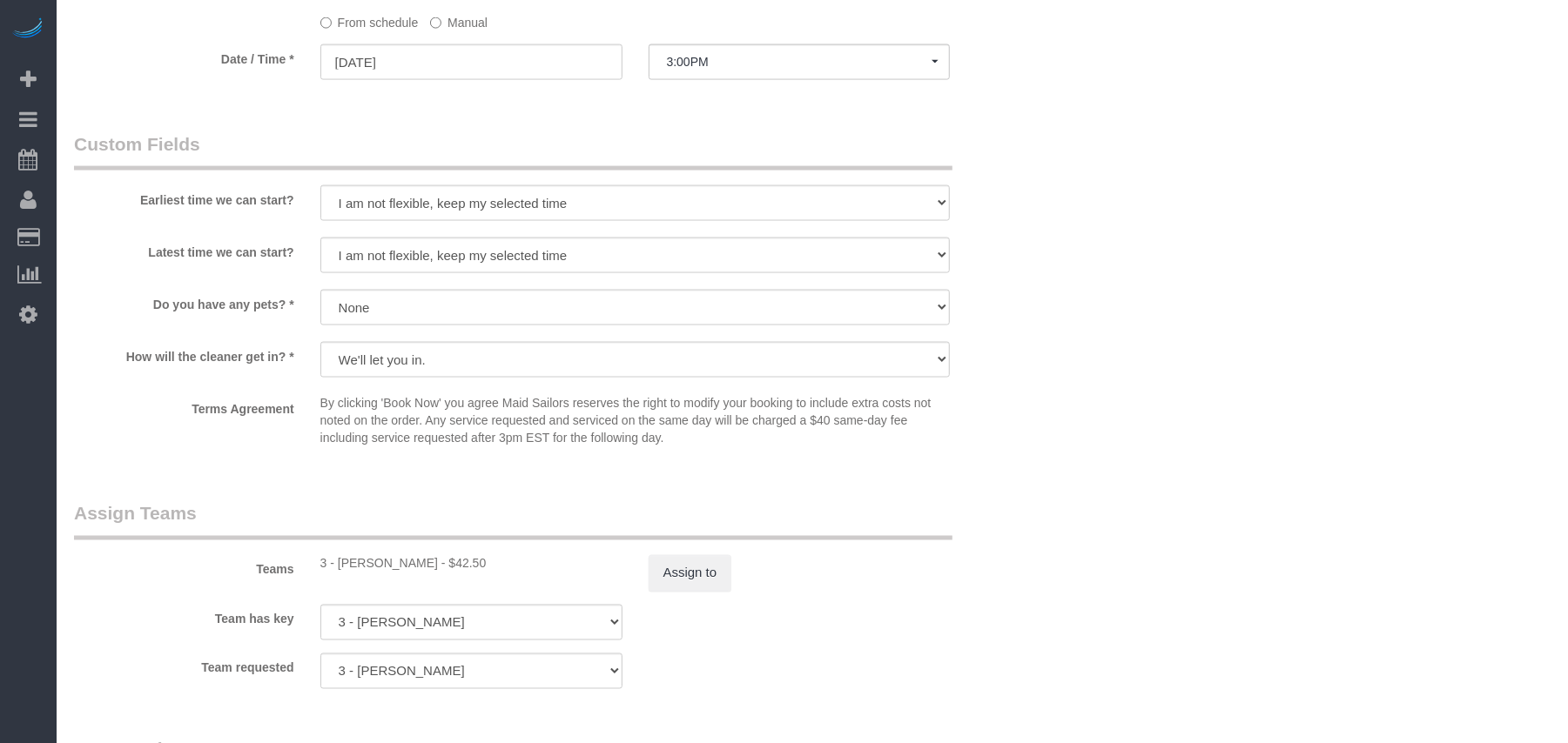
scroll to position [1972, 0]
